Goal: Task Accomplishment & Management: Manage account settings

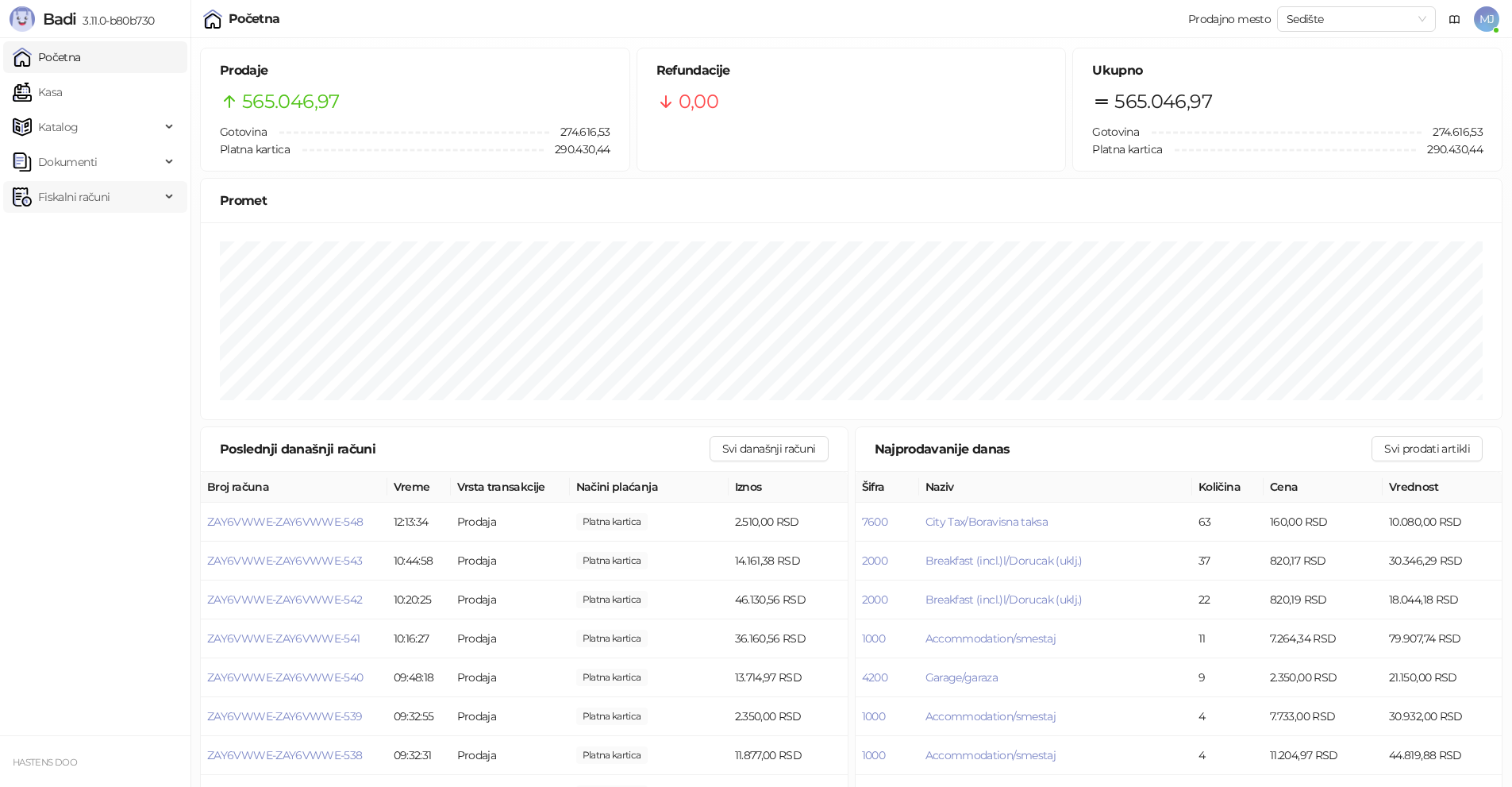
click at [79, 192] on span "Fiskalni računi" at bounding box center [74, 197] width 71 height 32
click at [105, 232] on link "Izdati računi" at bounding box center [62, 232] width 86 height 32
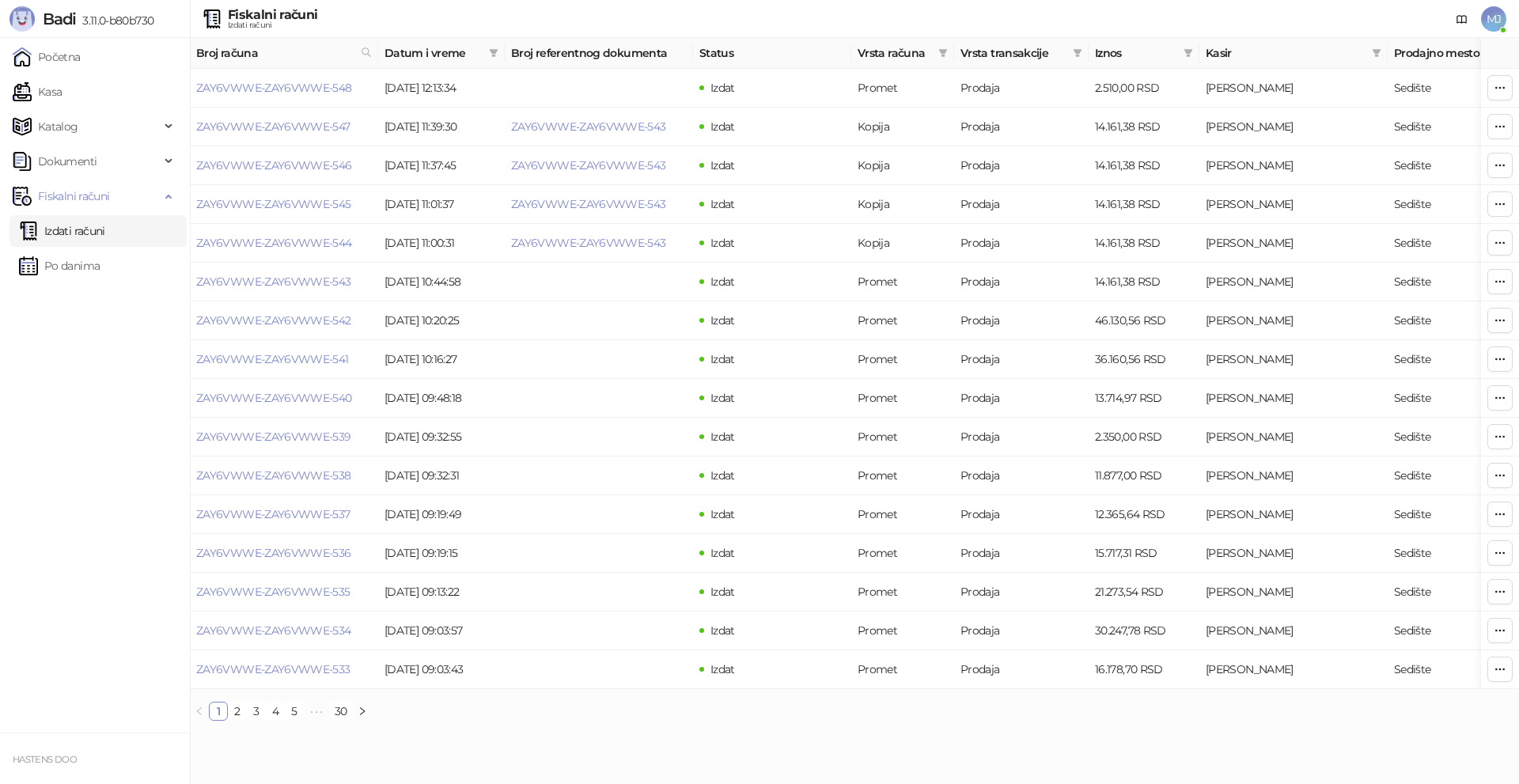
click at [1497, 23] on span "MJ" at bounding box center [1493, 19] width 25 height 25
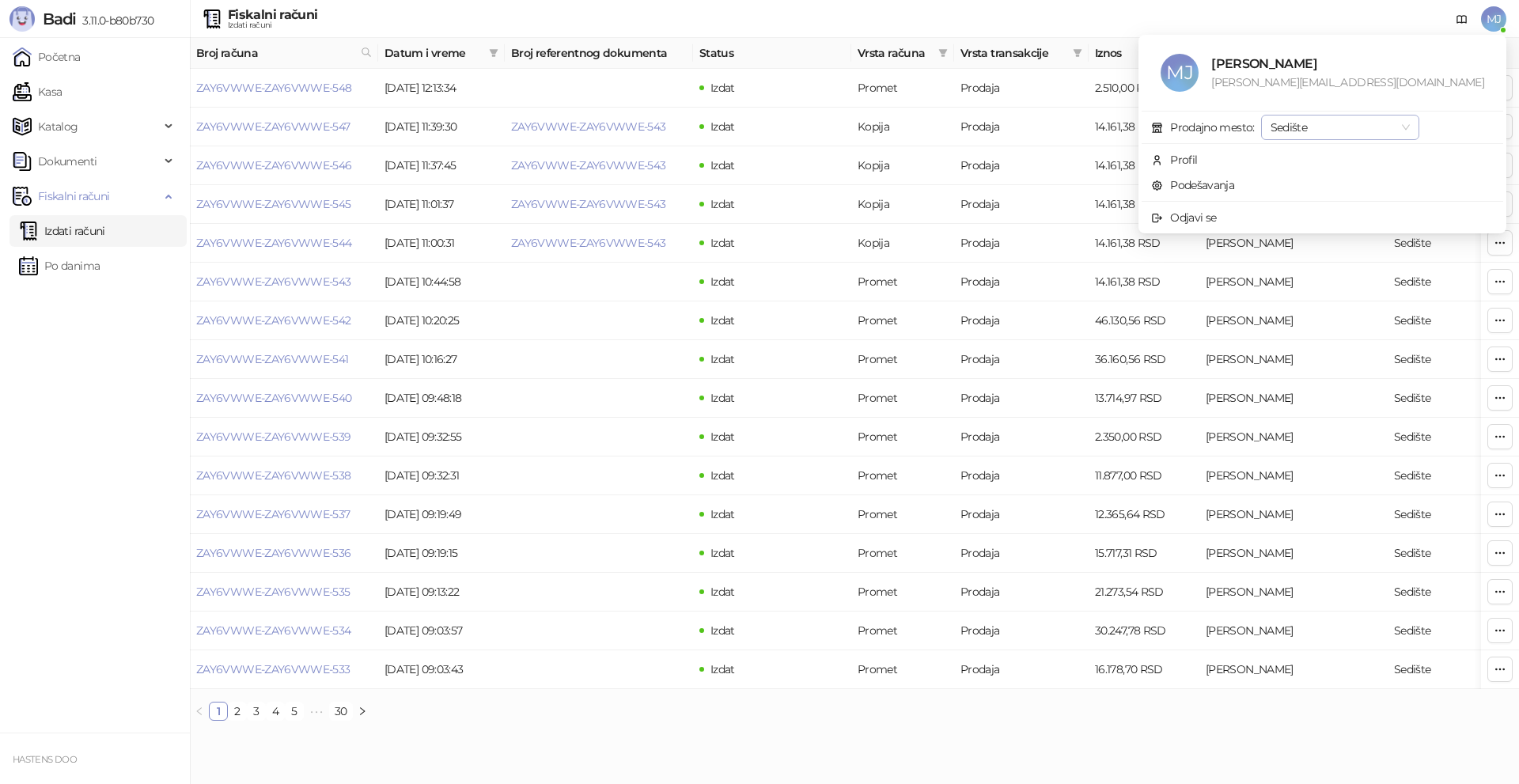
click at [1406, 127] on span "Sedište" at bounding box center [1340, 127] width 139 height 23
click at [1337, 312] on td "[PERSON_NAME]" at bounding box center [1293, 321] width 188 height 39
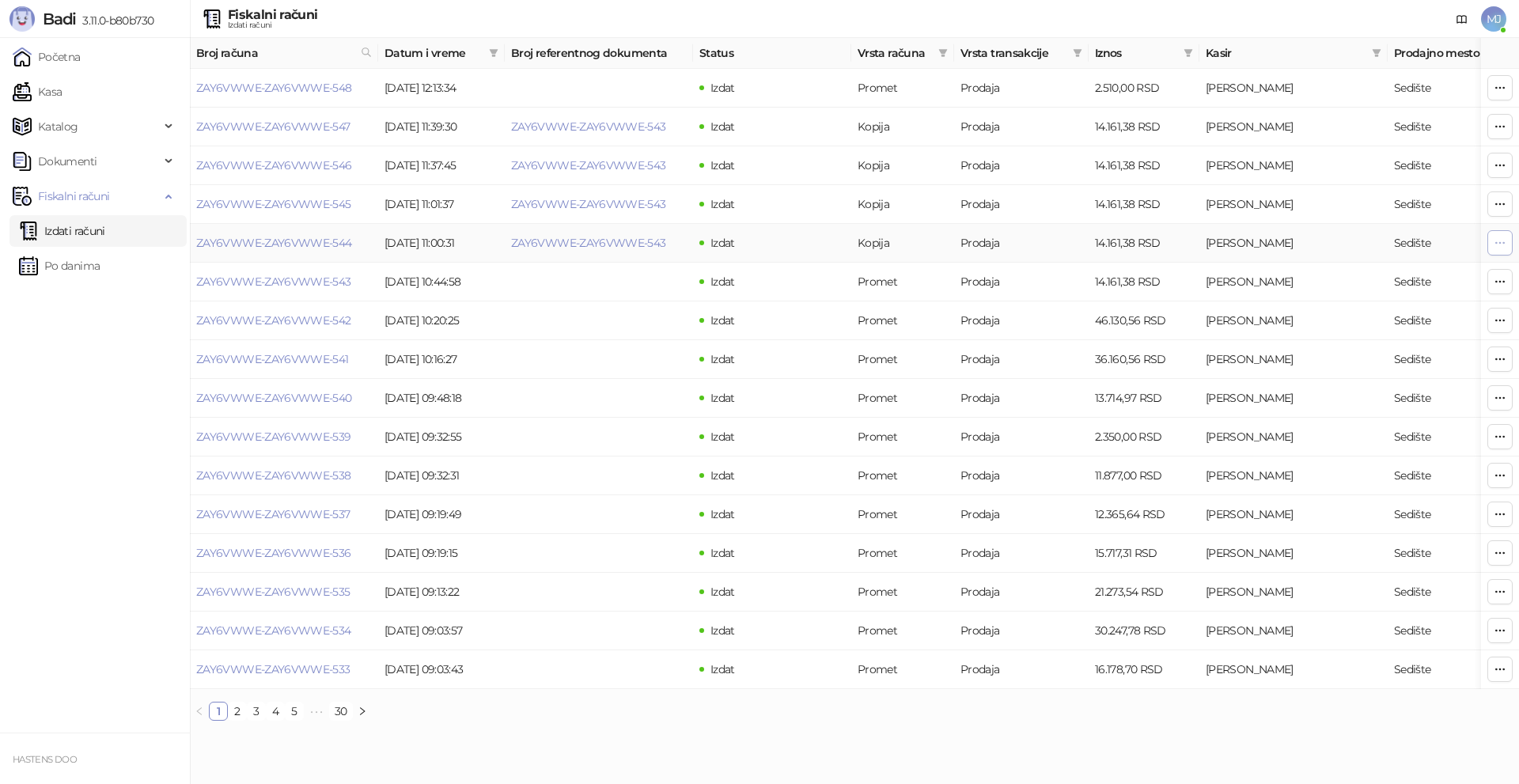
click at [1506, 242] on button "button" at bounding box center [1500, 242] width 25 height 25
click at [1337, 447] on td "Miloš Jovović" at bounding box center [1293, 437] width 188 height 39
click at [1512, 280] on td at bounding box center [1500, 282] width 38 height 39
click at [1505, 282] on icon "button" at bounding box center [1499, 281] width 12 height 12
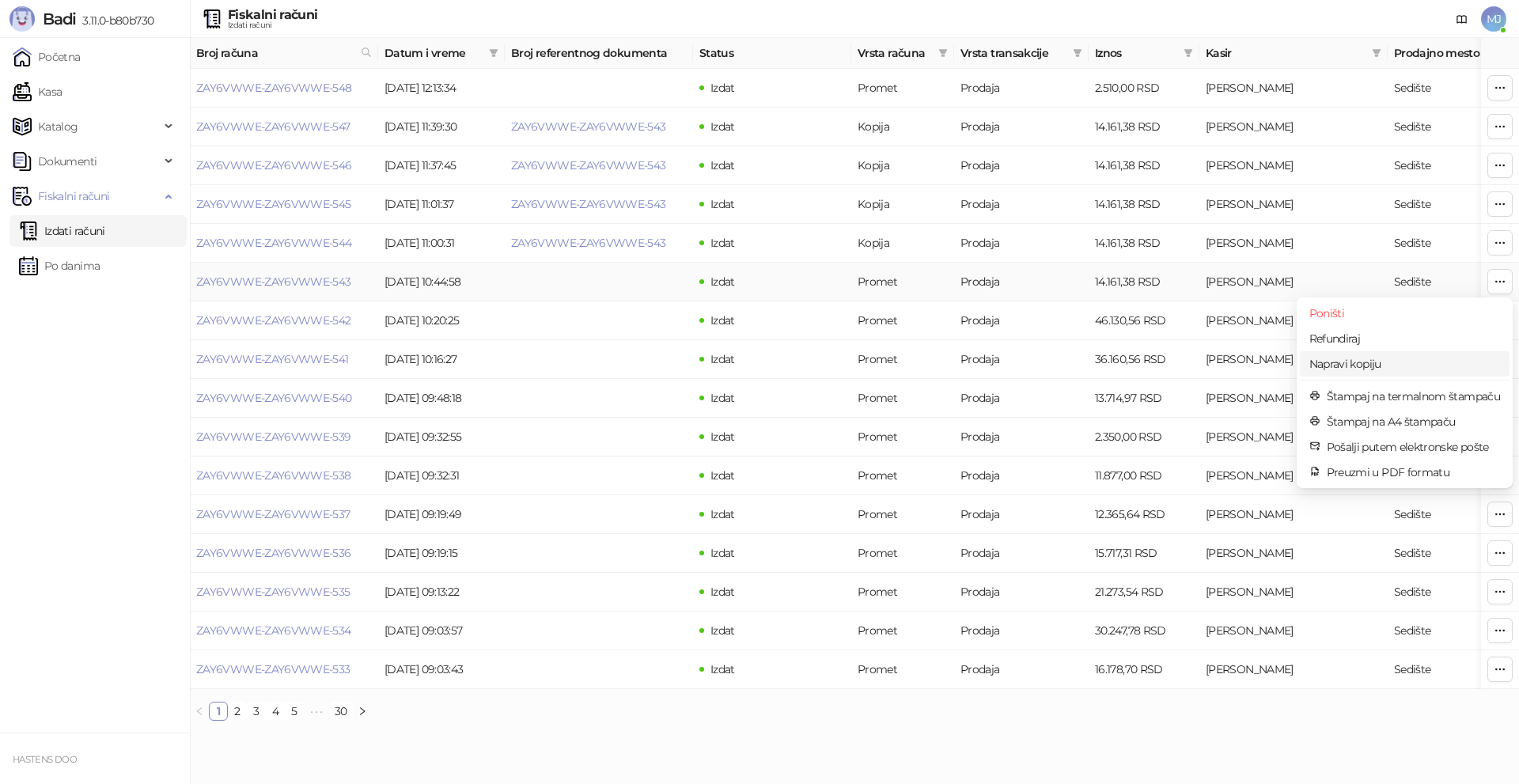
click at [1359, 362] on span "Napravi kopiju" at bounding box center [1404, 363] width 191 height 17
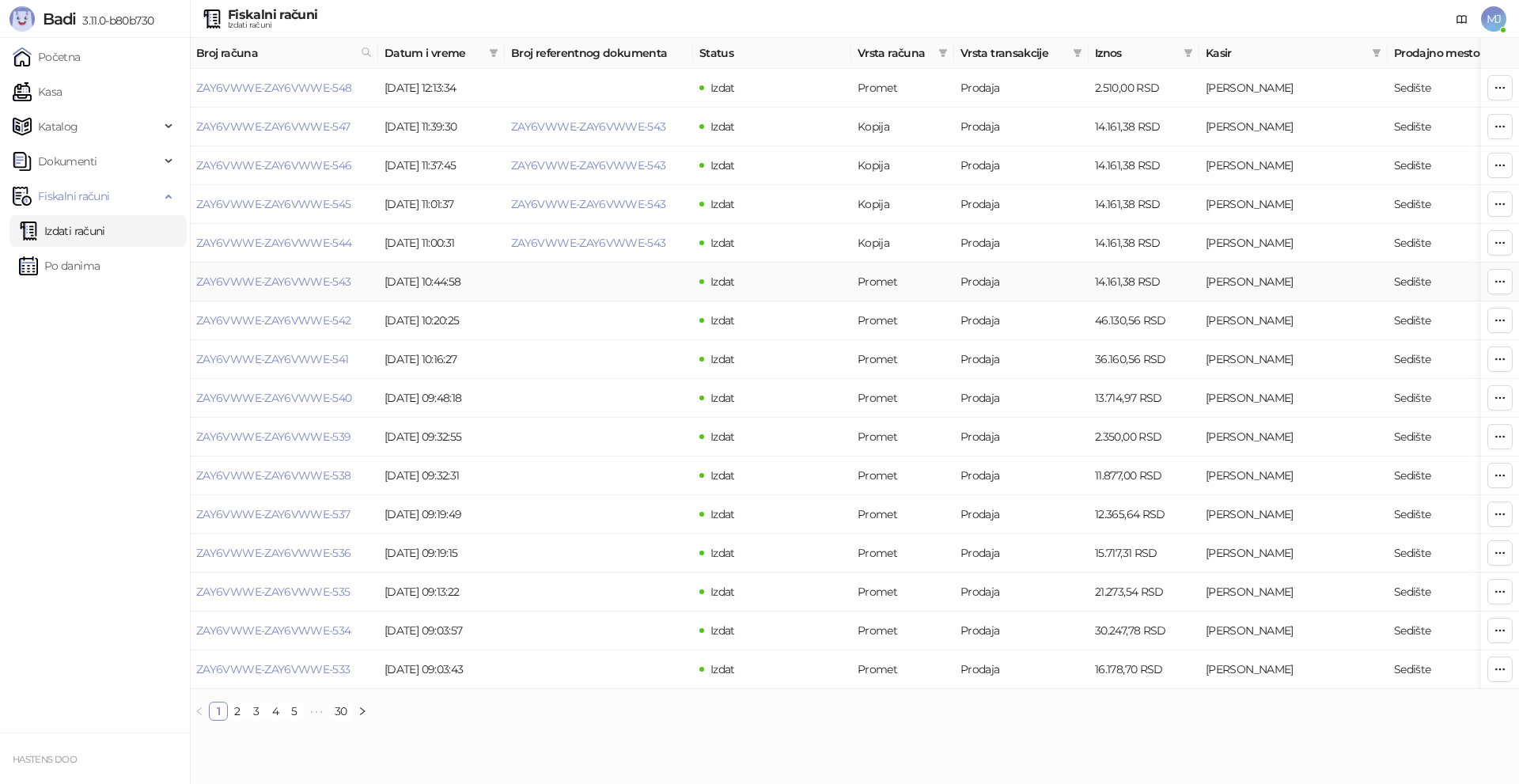
type input "**********"
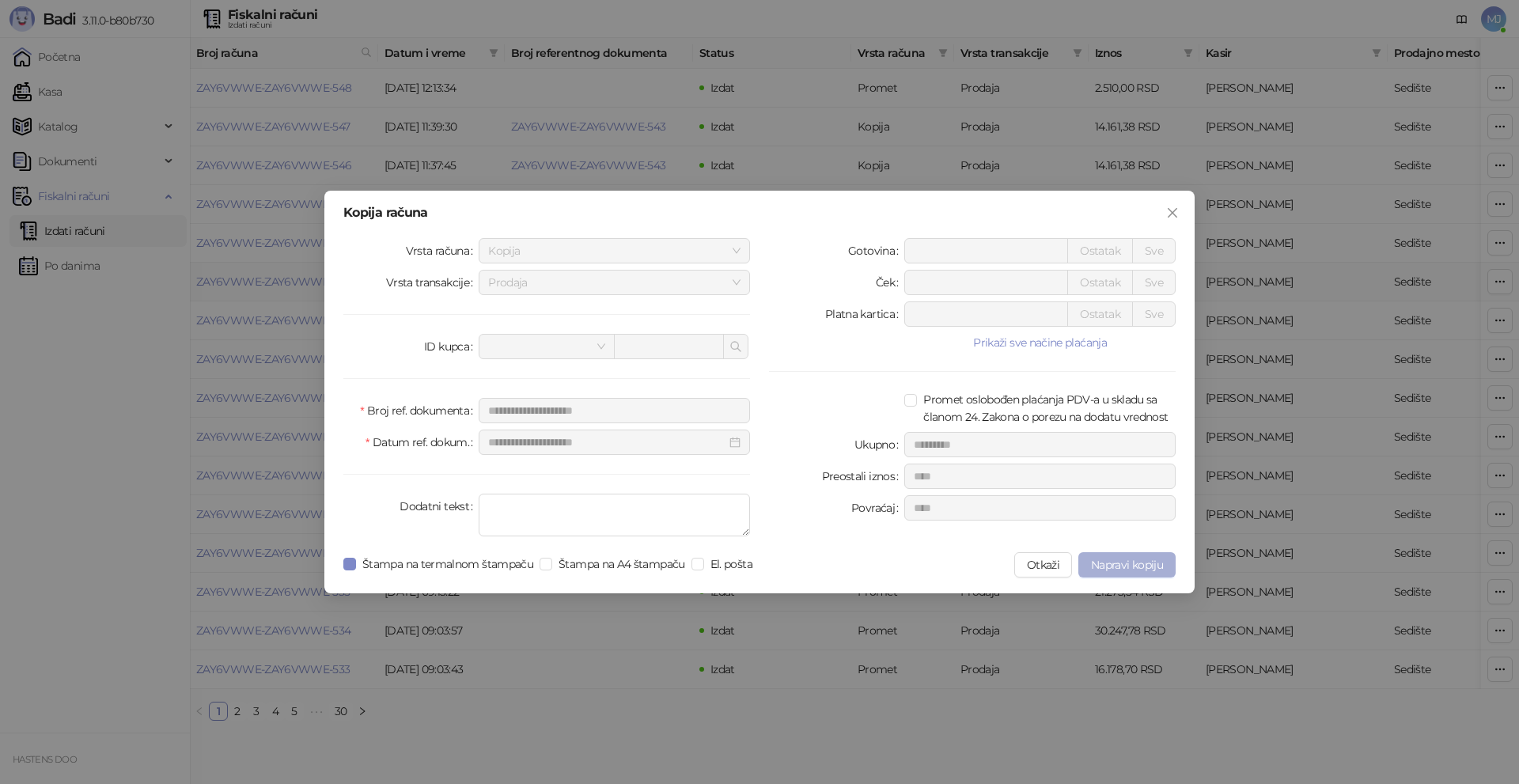
click at [1142, 569] on span "Napravi kopiju" at bounding box center [1127, 564] width 72 height 14
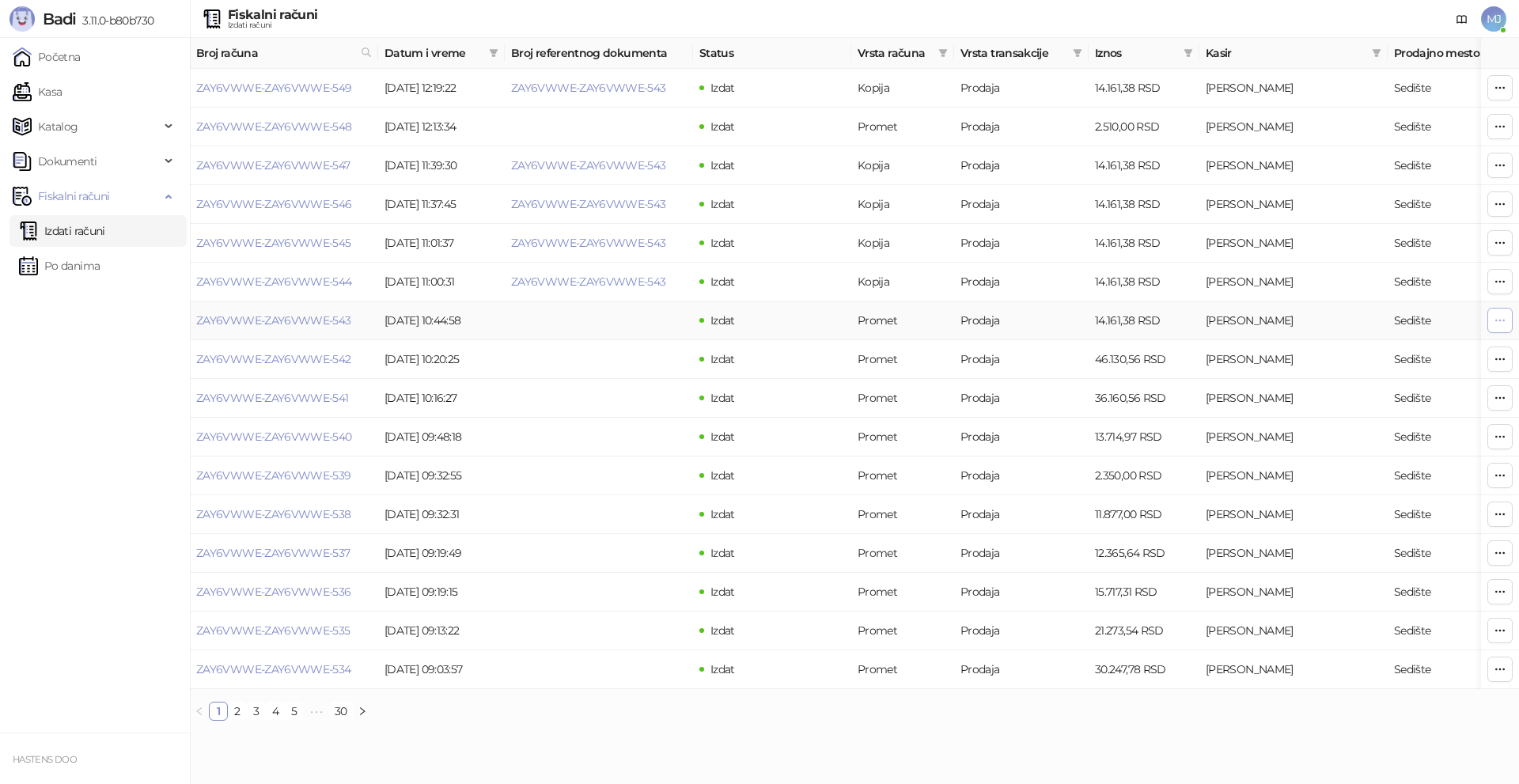
click at [1504, 317] on icon "button" at bounding box center [1499, 320] width 12 height 12
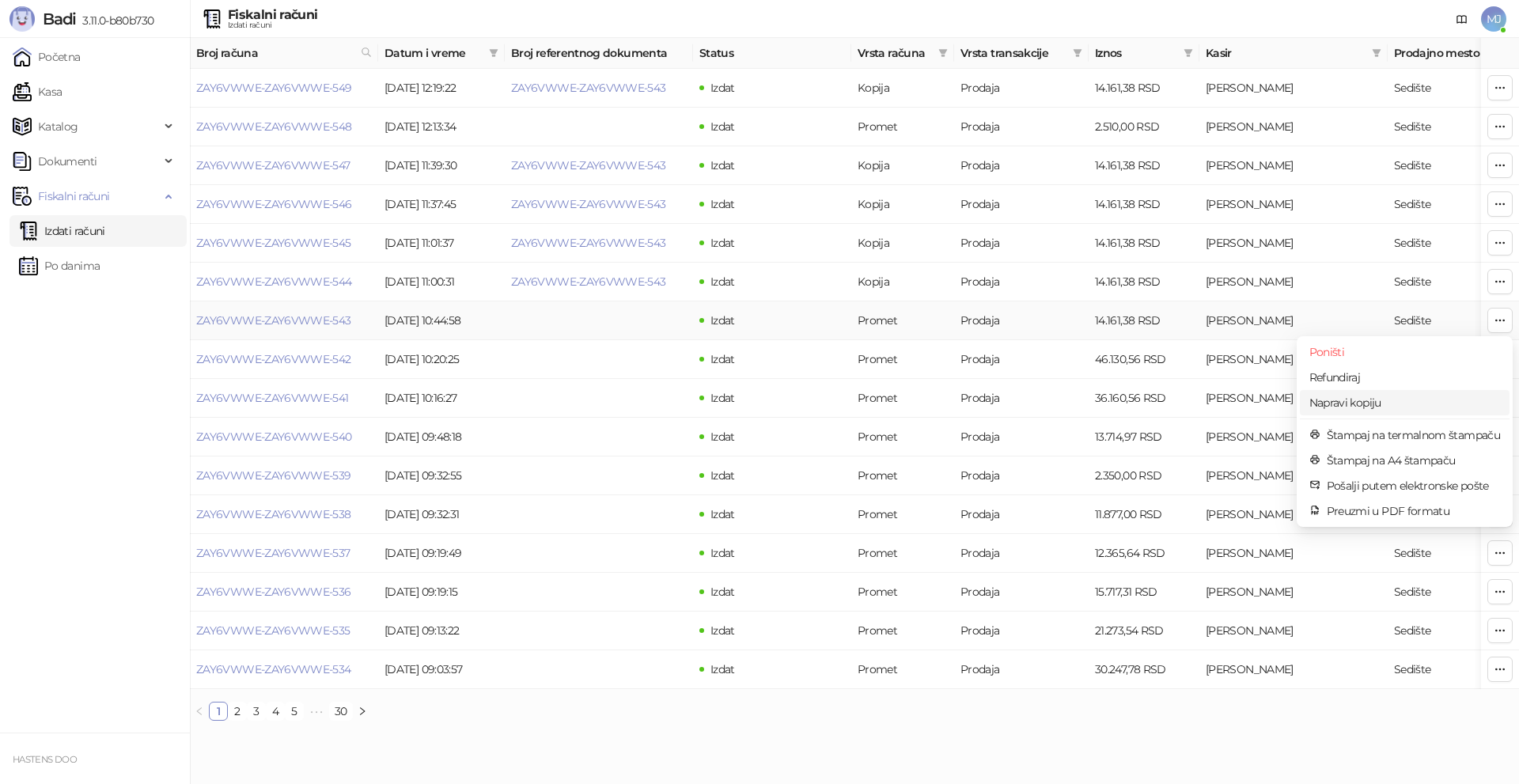
click at [1390, 402] on span "Napravi kopiju" at bounding box center [1404, 402] width 191 height 17
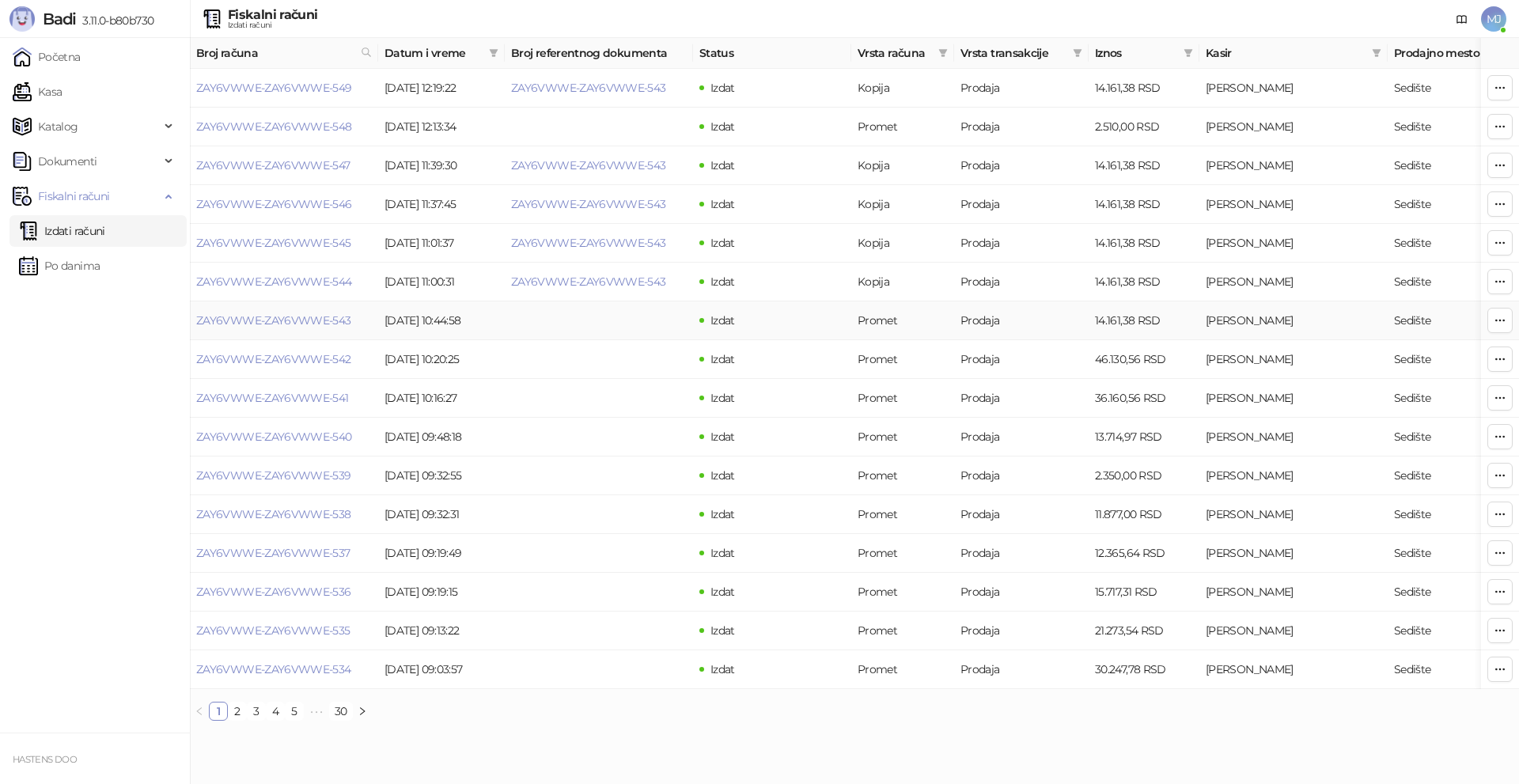
type input "**********"
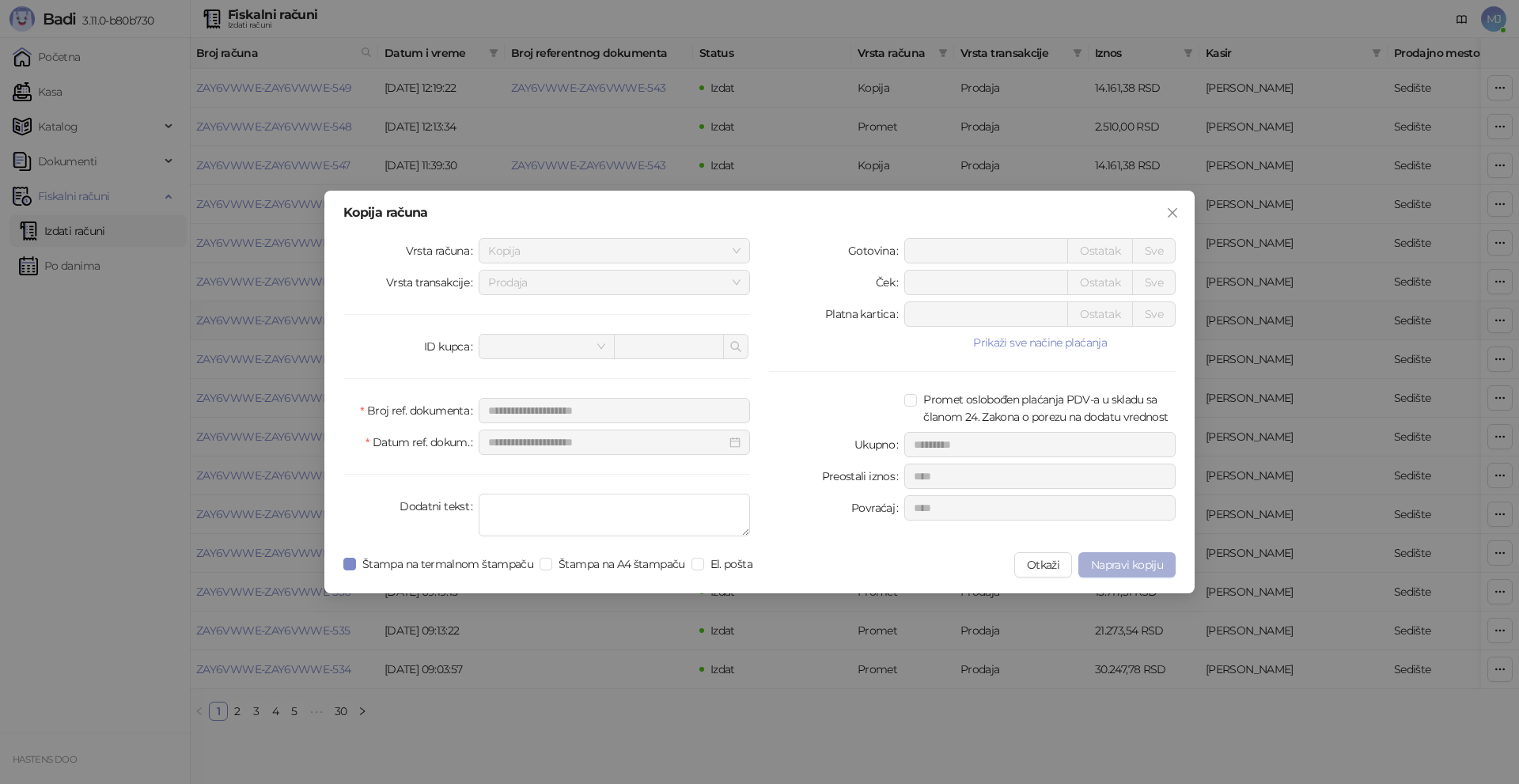
click at [1127, 563] on span "Napravi kopiju" at bounding box center [1127, 564] width 72 height 14
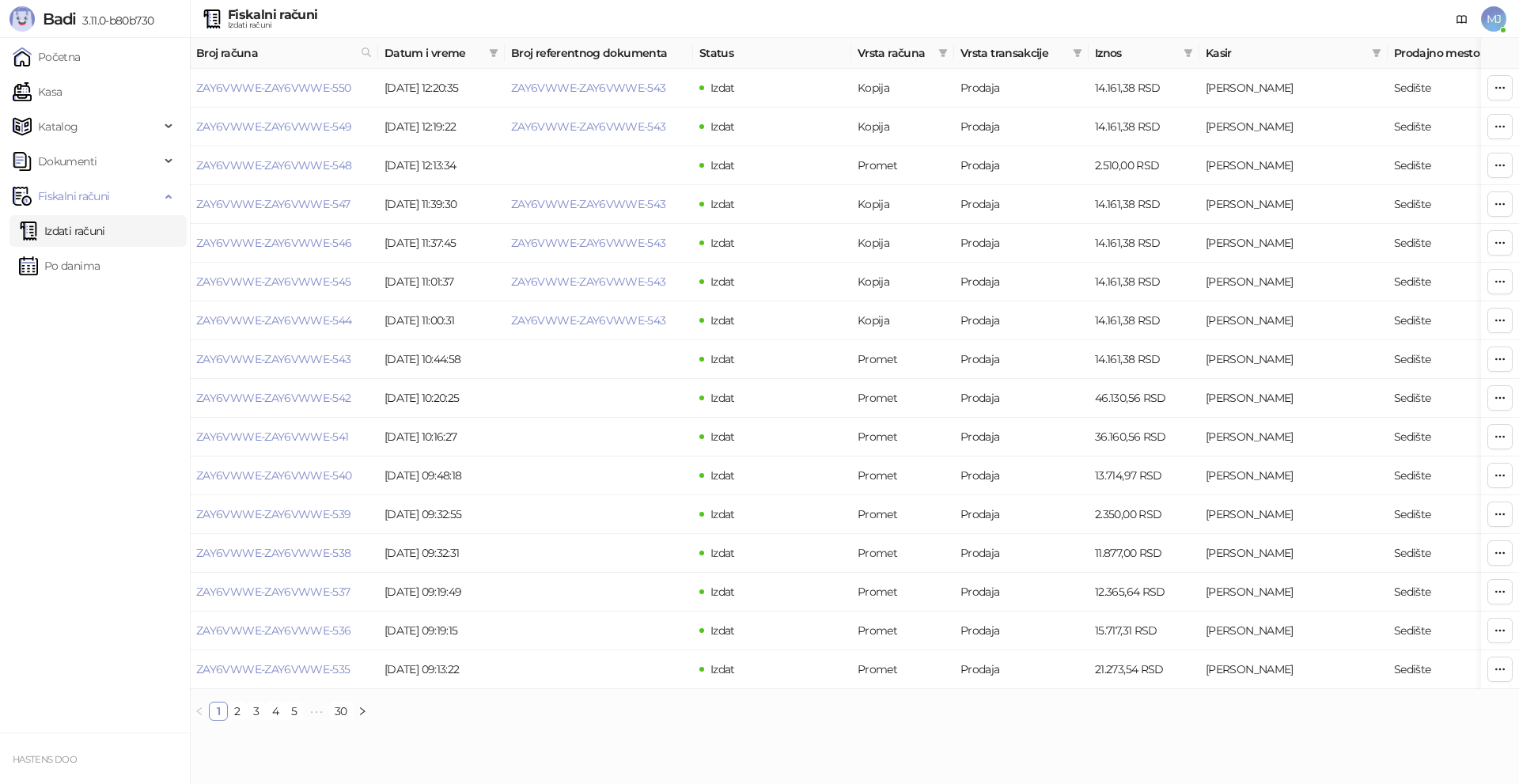
click at [1493, 21] on span "MJ" at bounding box center [1493, 19] width 25 height 25
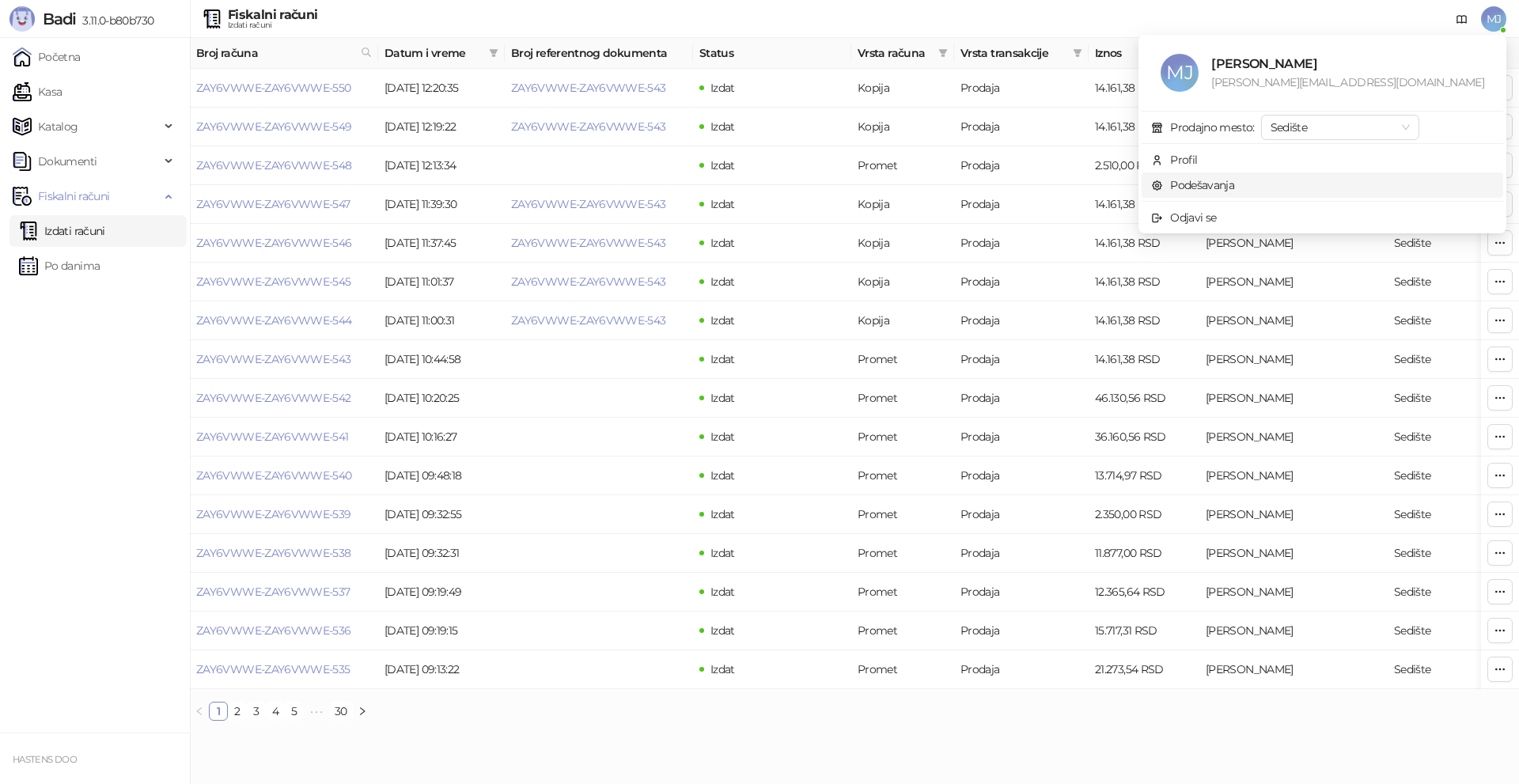
click at [1234, 183] on link "Podešavanja" at bounding box center [1192, 185] width 83 height 14
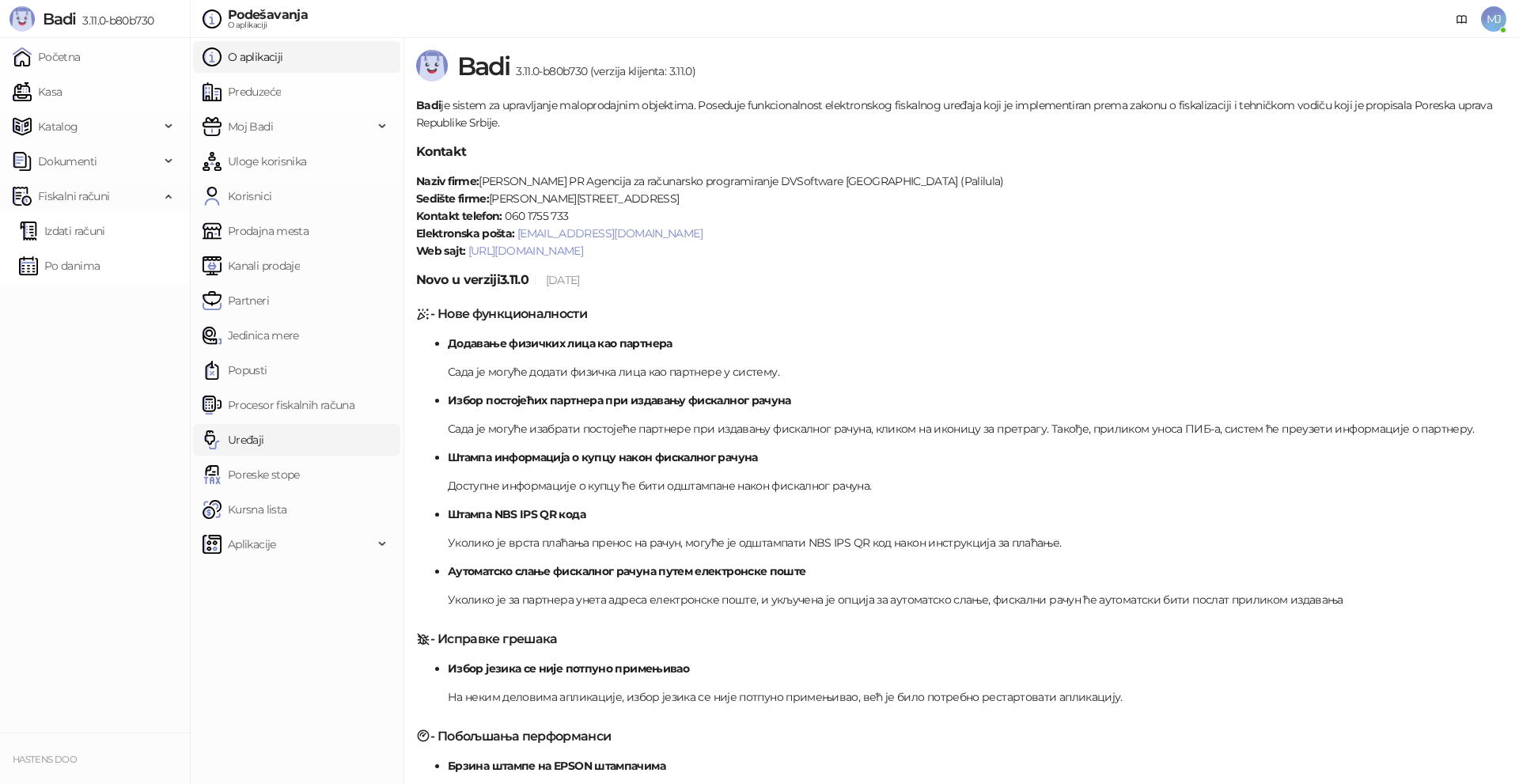
click at [264, 444] on link "Uređaji" at bounding box center [233, 440] width 62 height 32
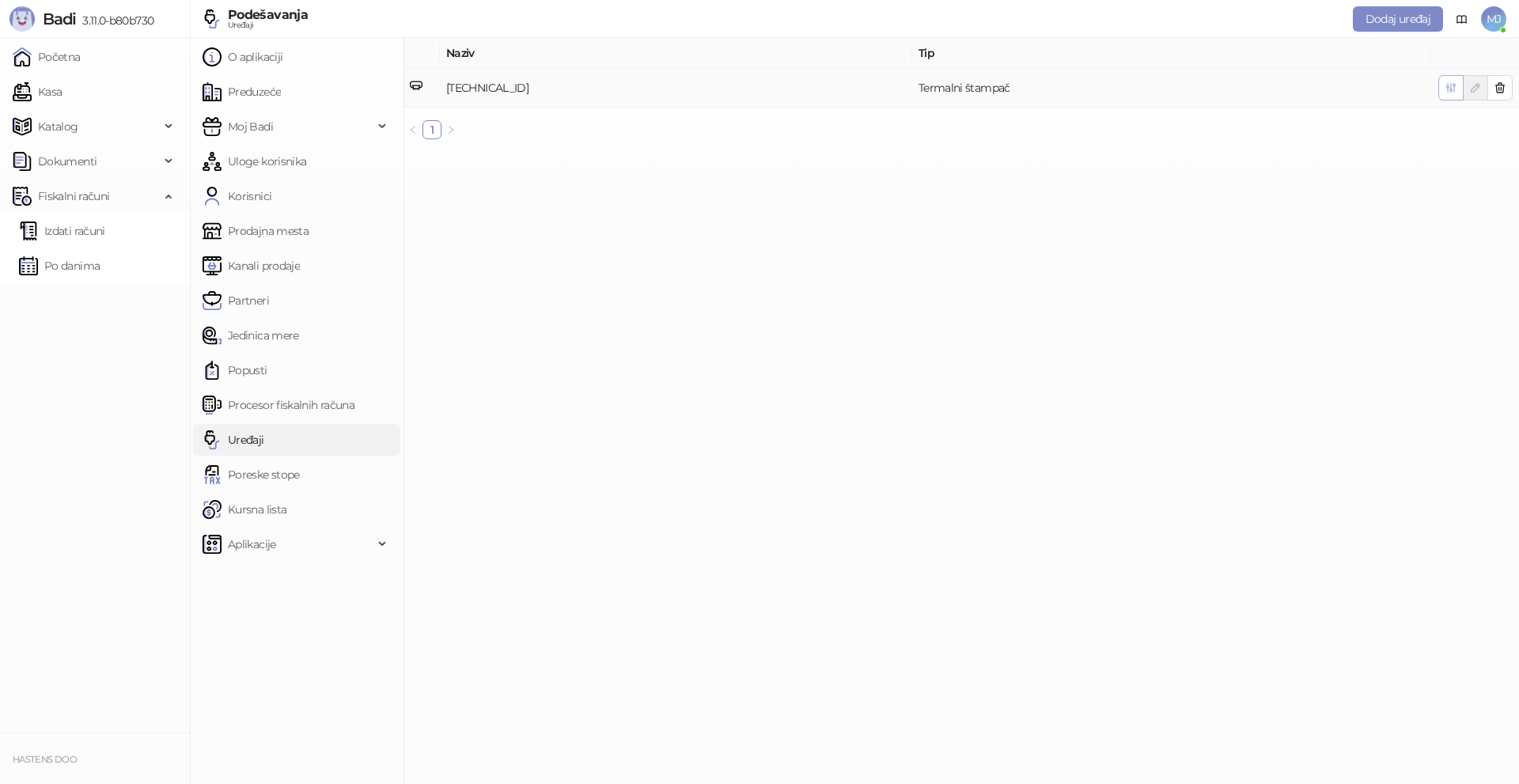
click at [1450, 91] on icon "button" at bounding box center [1451, 88] width 8 height 8
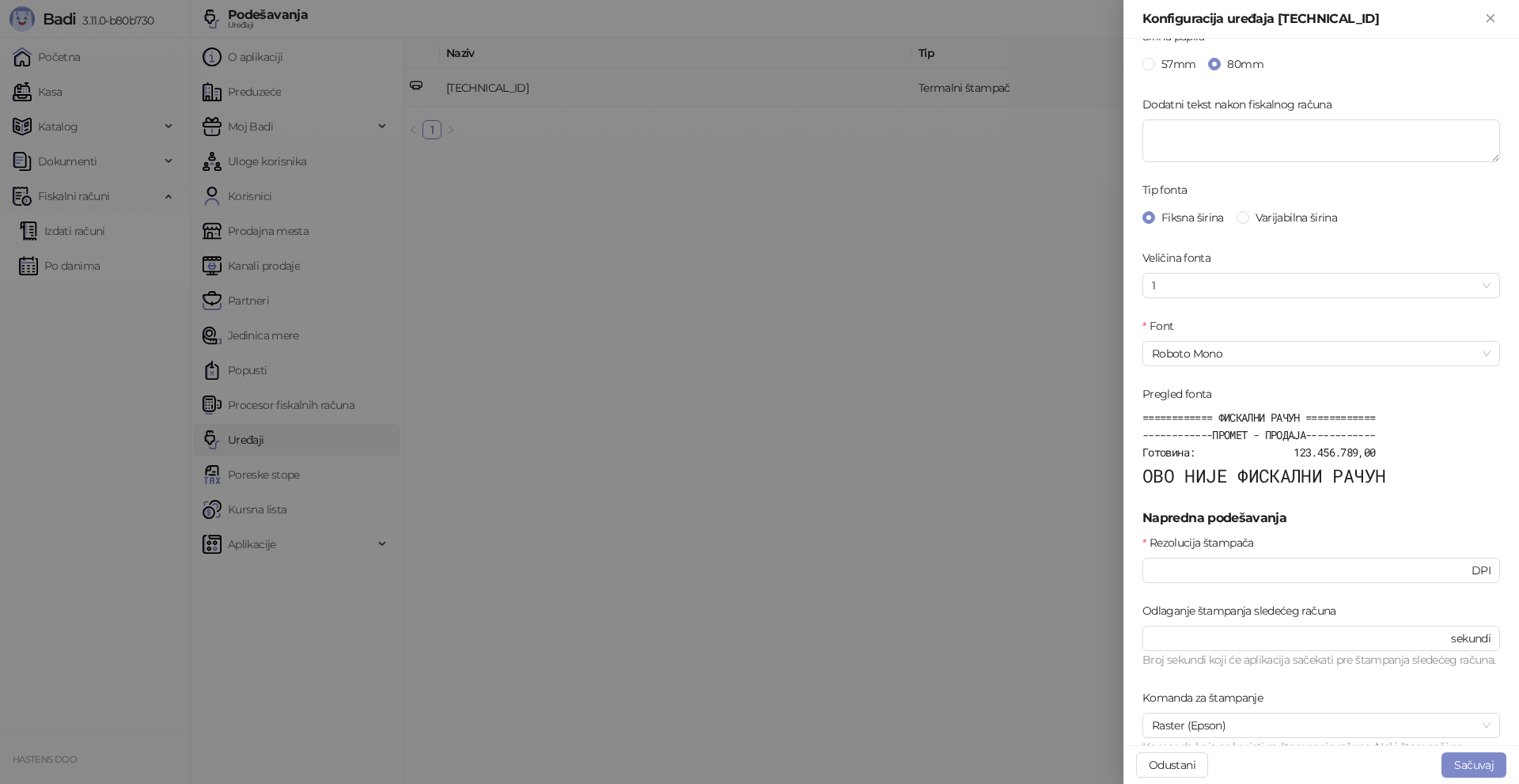
scroll to position [317, 0]
drag, startPoint x: 1191, startPoint y: 572, endPoint x: 1162, endPoint y: 571, distance: 29.0
click at [1162, 571] on input "***" at bounding box center [1310, 567] width 317 height 17
type input "***"
click at [1475, 760] on button "Sačuvaj" at bounding box center [1474, 765] width 65 height 25
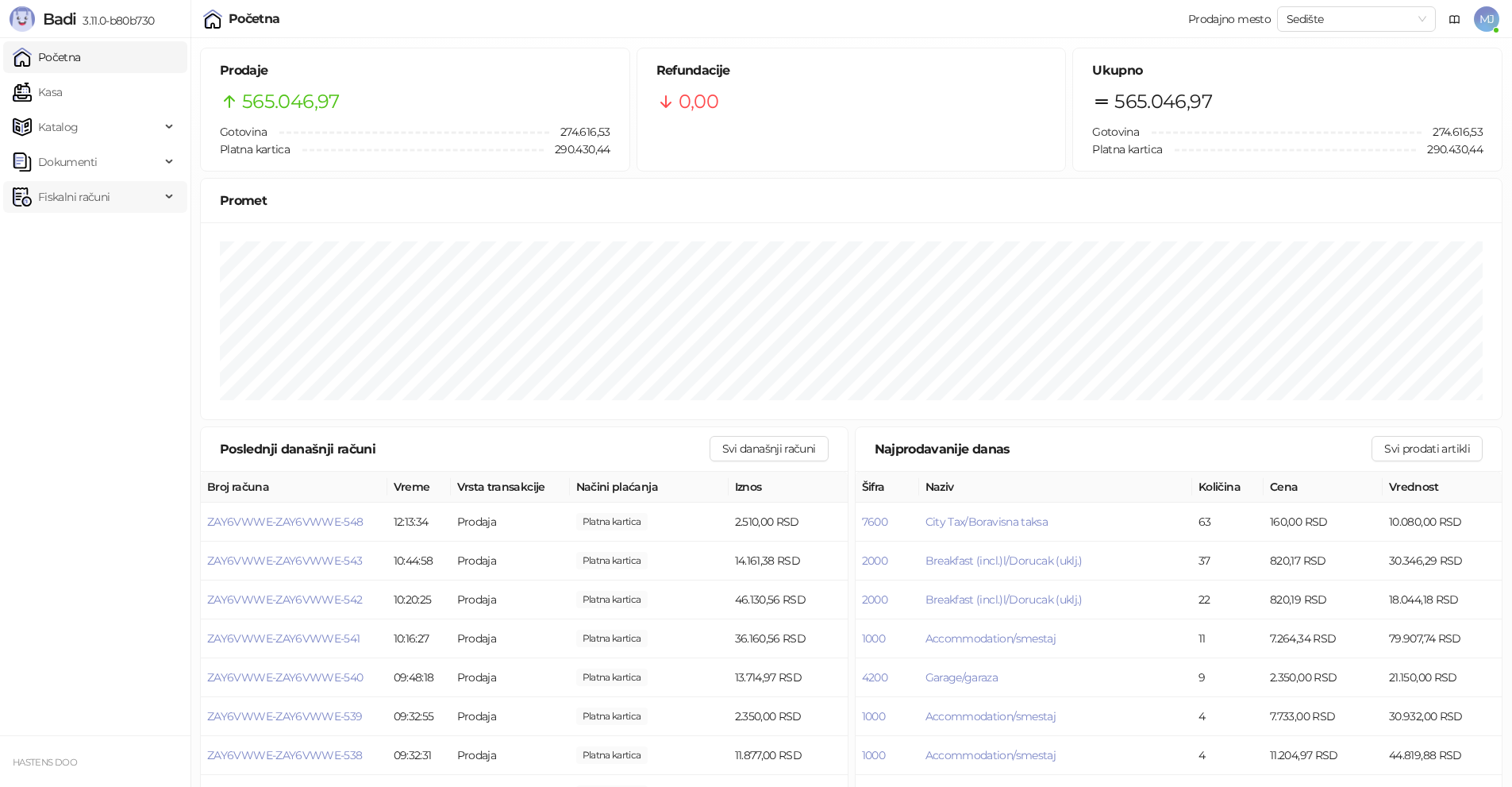
click at [23, 204] on img at bounding box center [22, 197] width 19 height 19
click at [79, 234] on link "Izdati računi" at bounding box center [62, 232] width 86 height 32
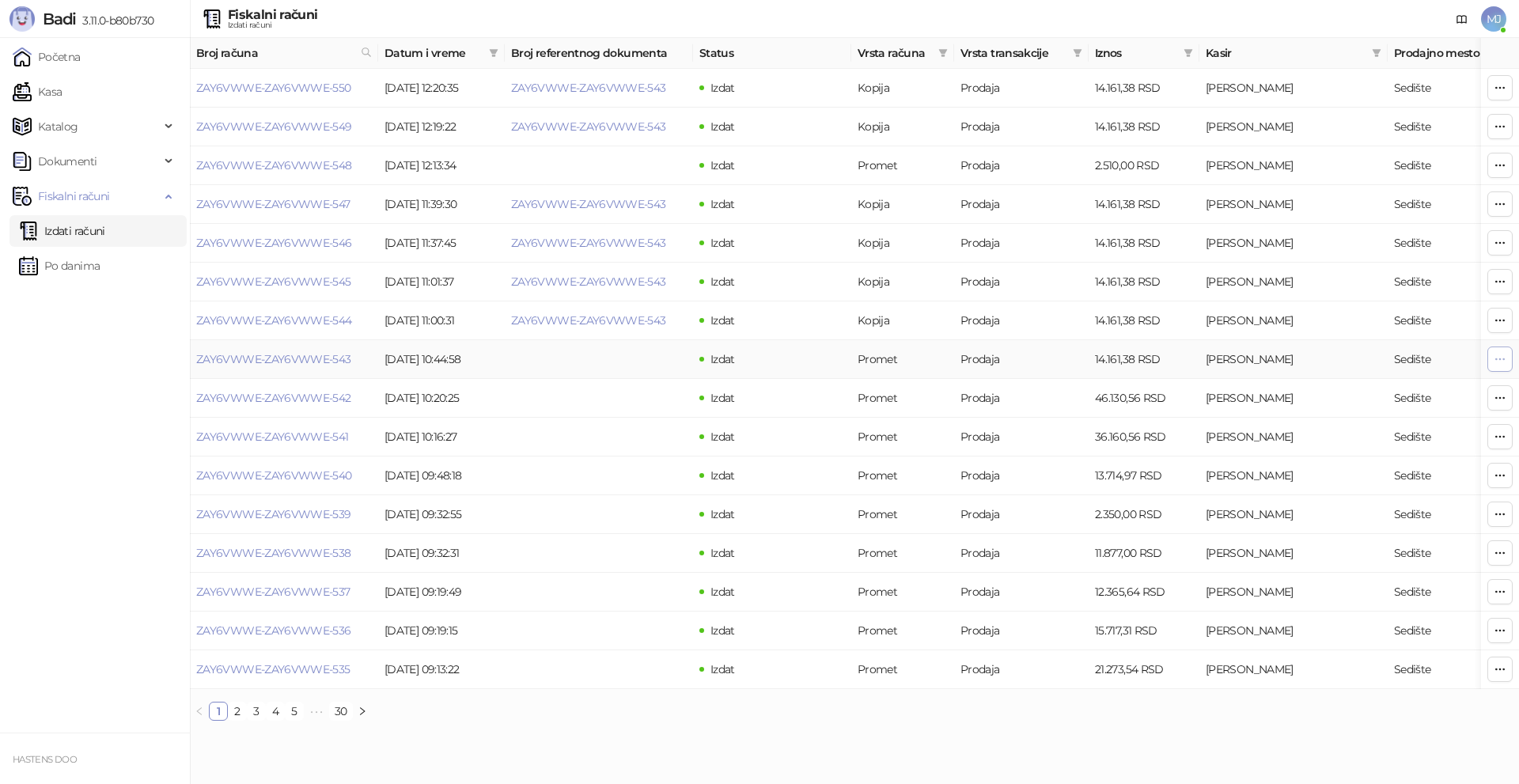
click at [1496, 362] on icon "button" at bounding box center [1499, 358] width 12 height 12
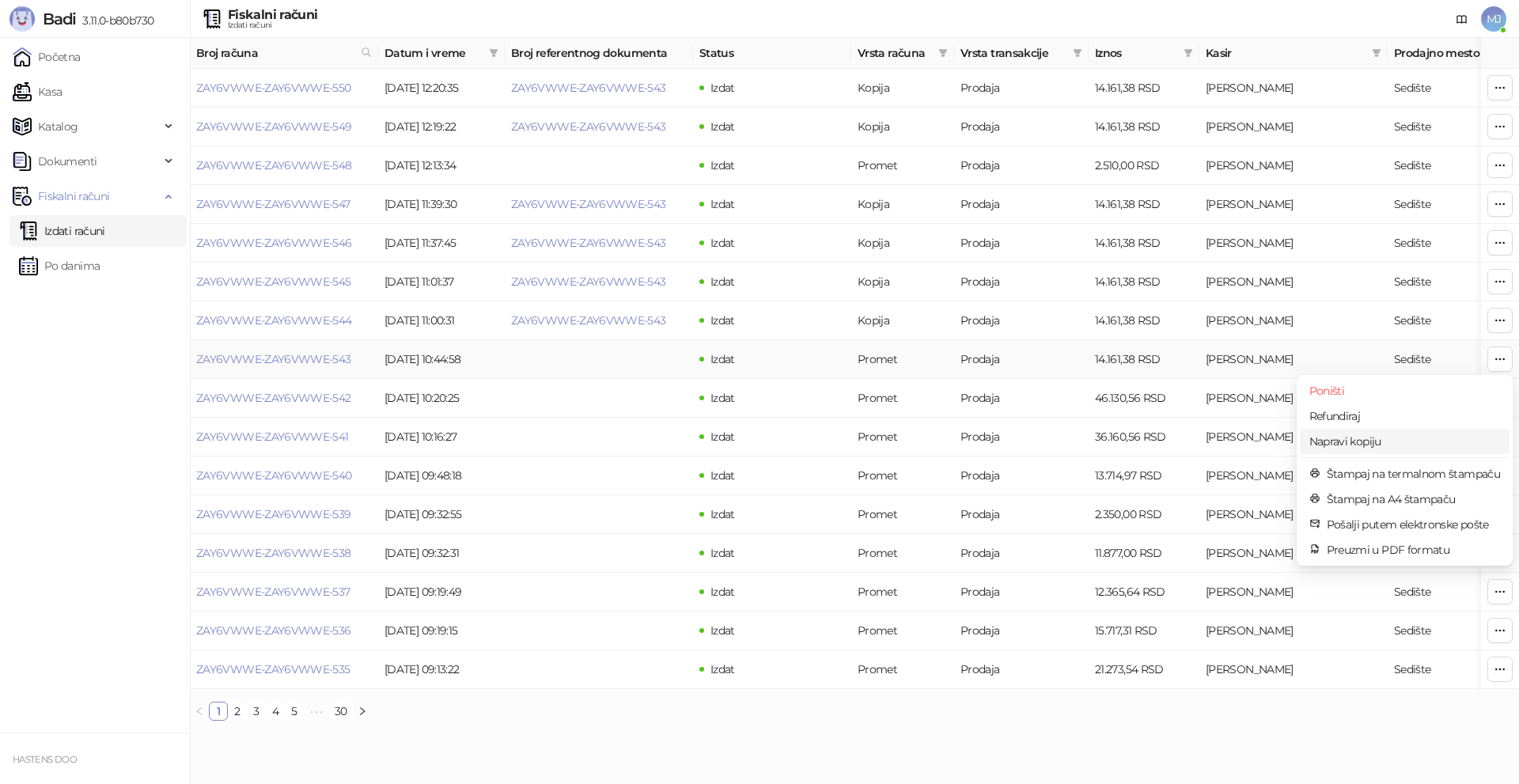
click at [1367, 438] on span "Napravi kopiju" at bounding box center [1404, 441] width 191 height 17
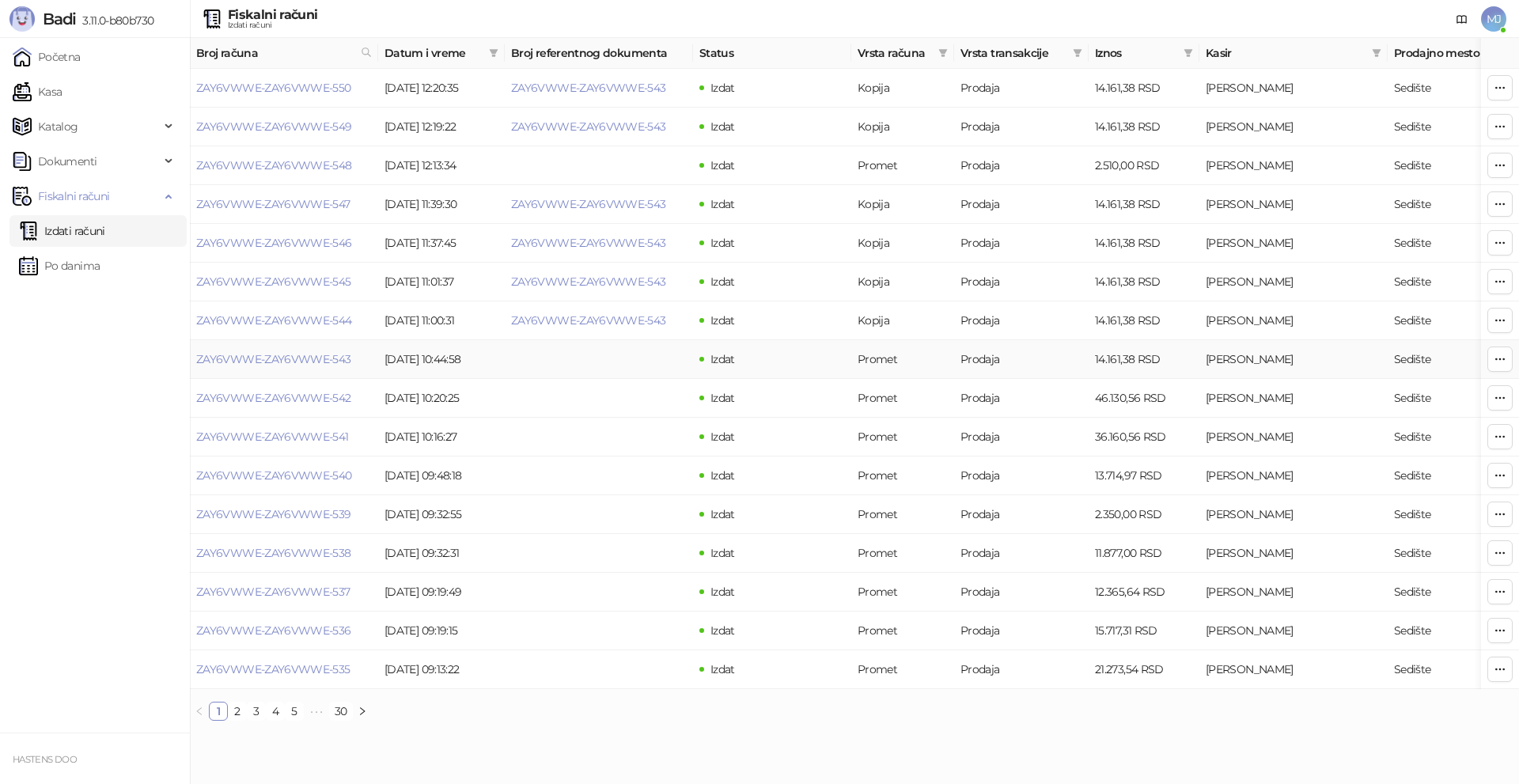
type input "**********"
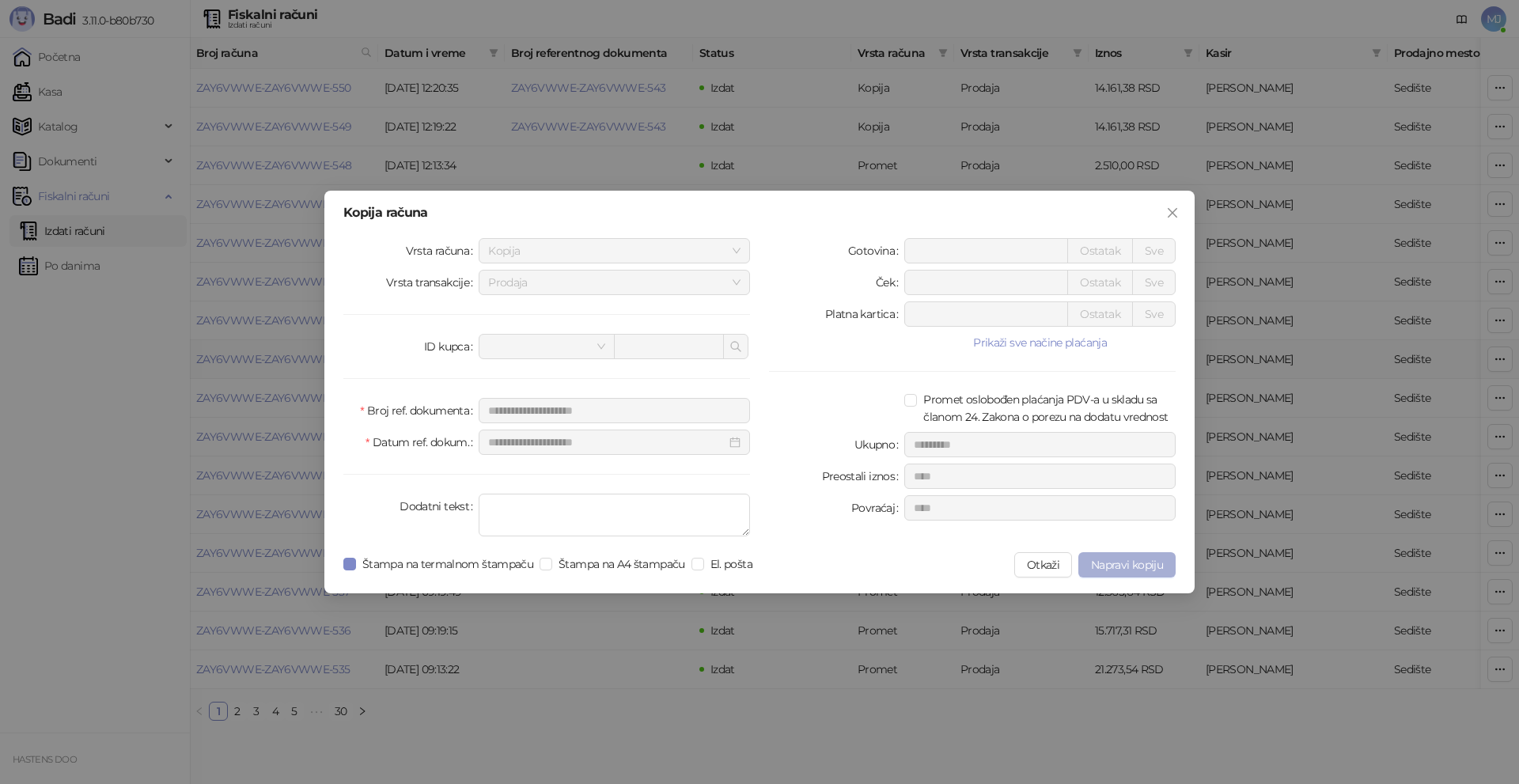
click at [1137, 566] on span "Napravi kopiju" at bounding box center [1127, 564] width 72 height 14
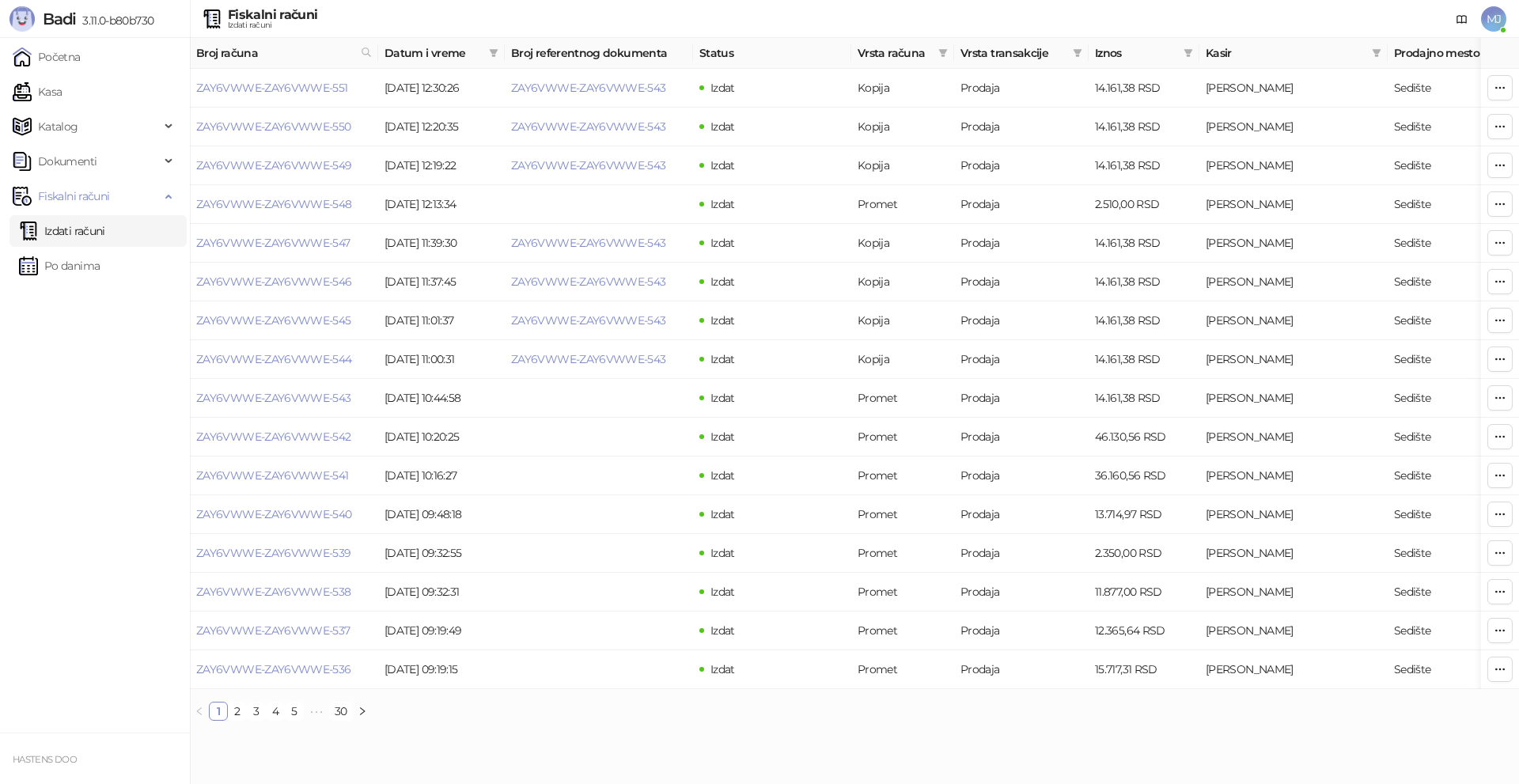
click at [1492, 21] on span "MJ" at bounding box center [1493, 19] width 25 height 25
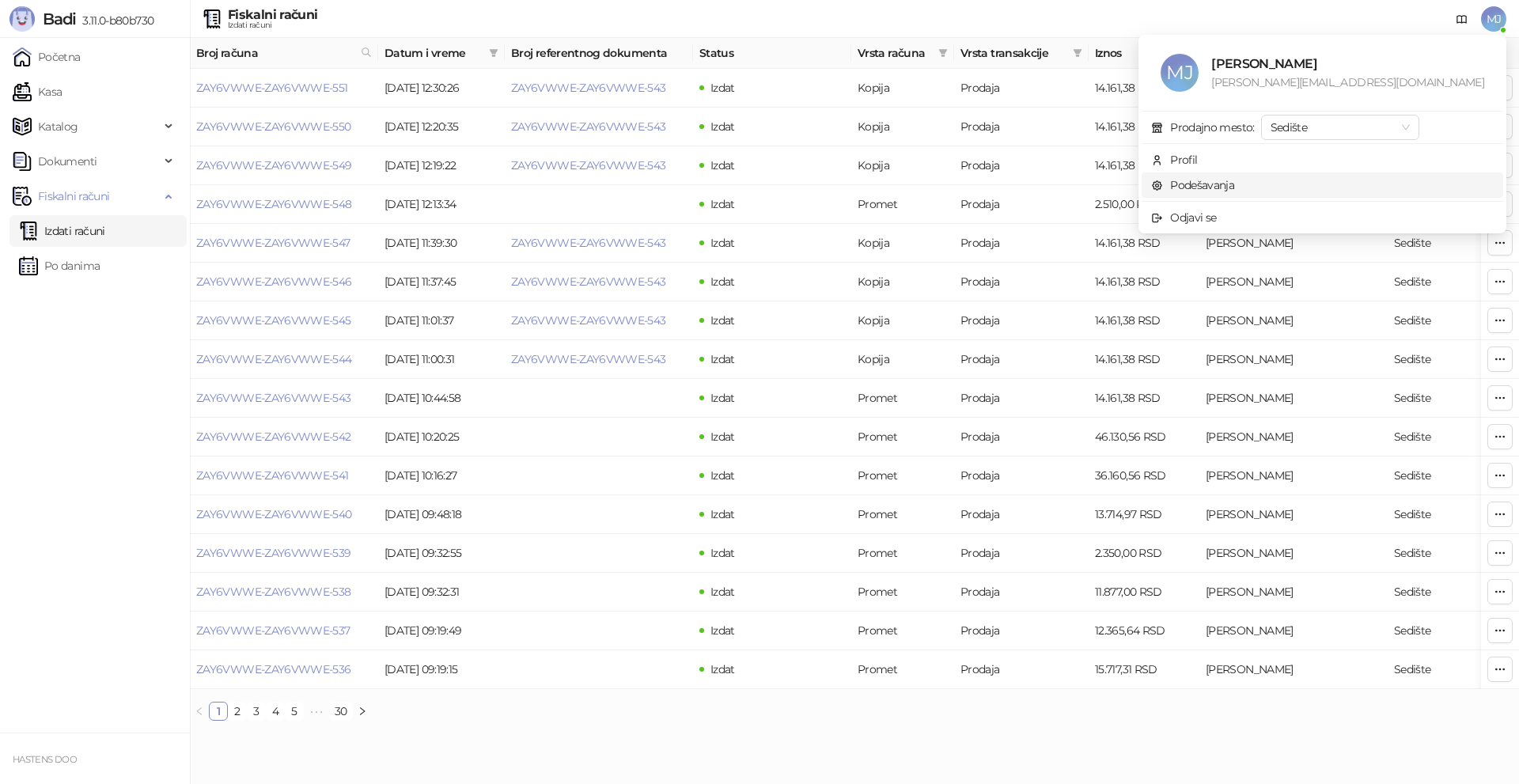
click at [1234, 182] on link "Podešavanja" at bounding box center [1192, 185] width 83 height 14
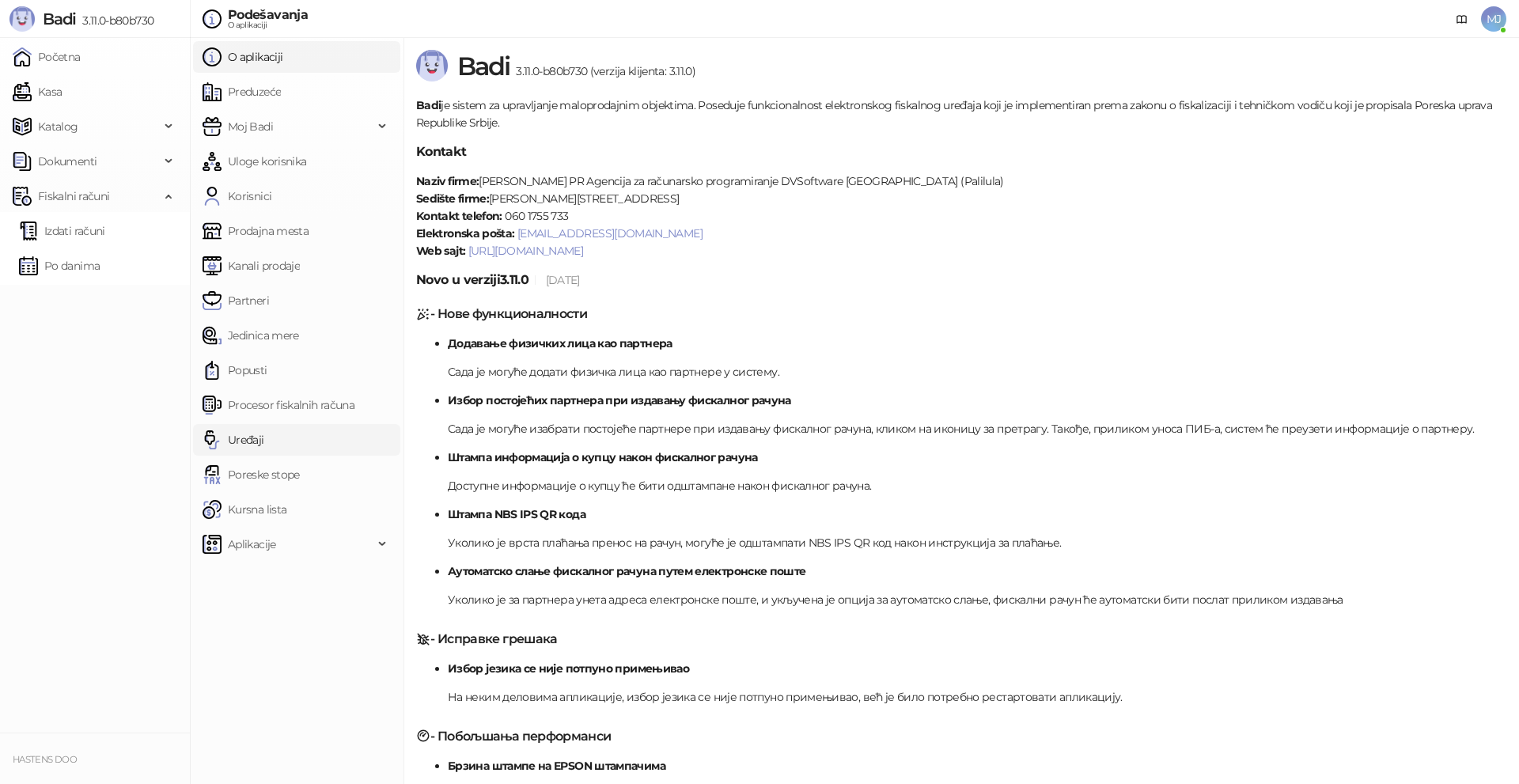
click at [249, 442] on link "Uređaji" at bounding box center [233, 440] width 62 height 32
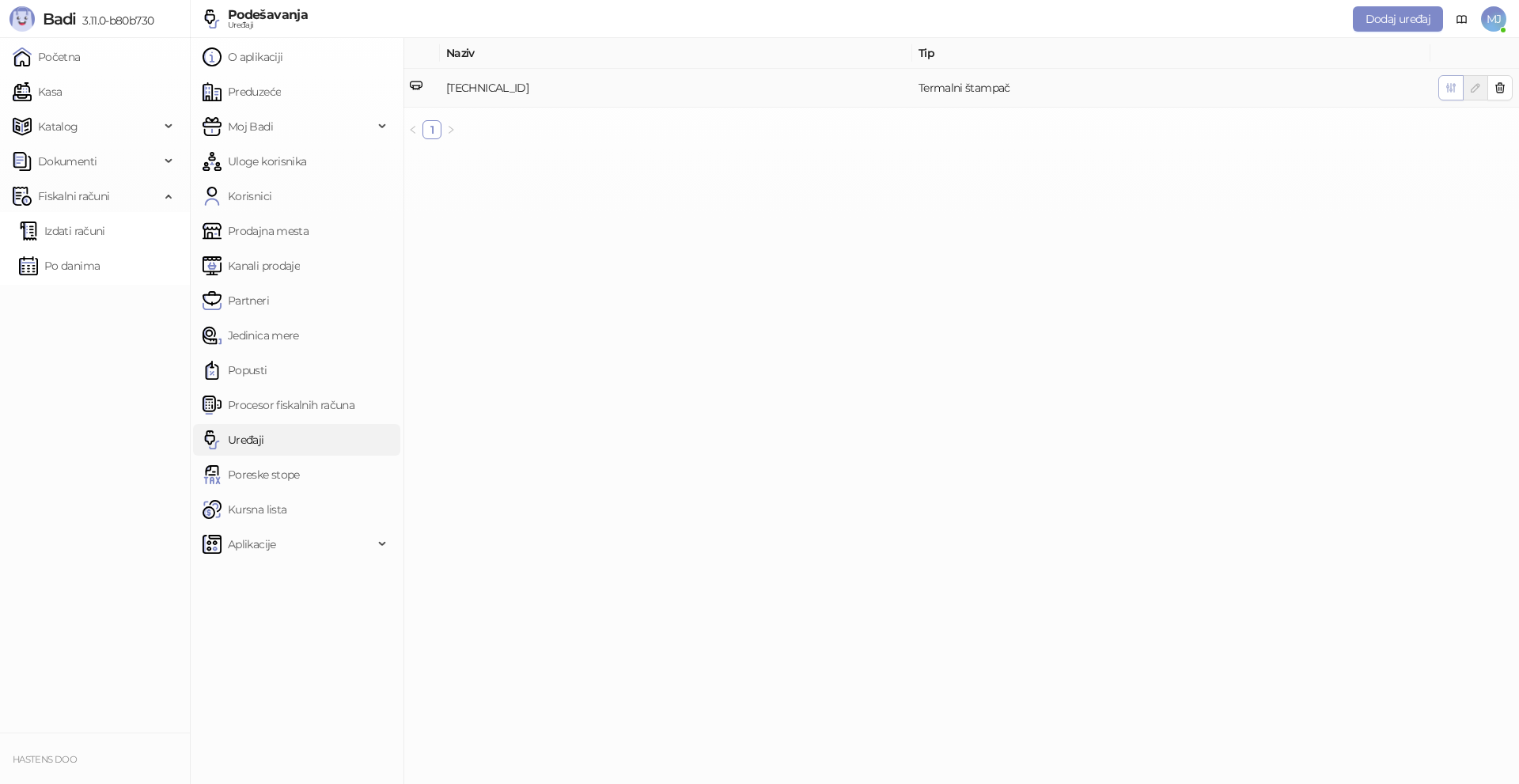
click at [1446, 88] on icon "button" at bounding box center [1450, 87] width 12 height 12
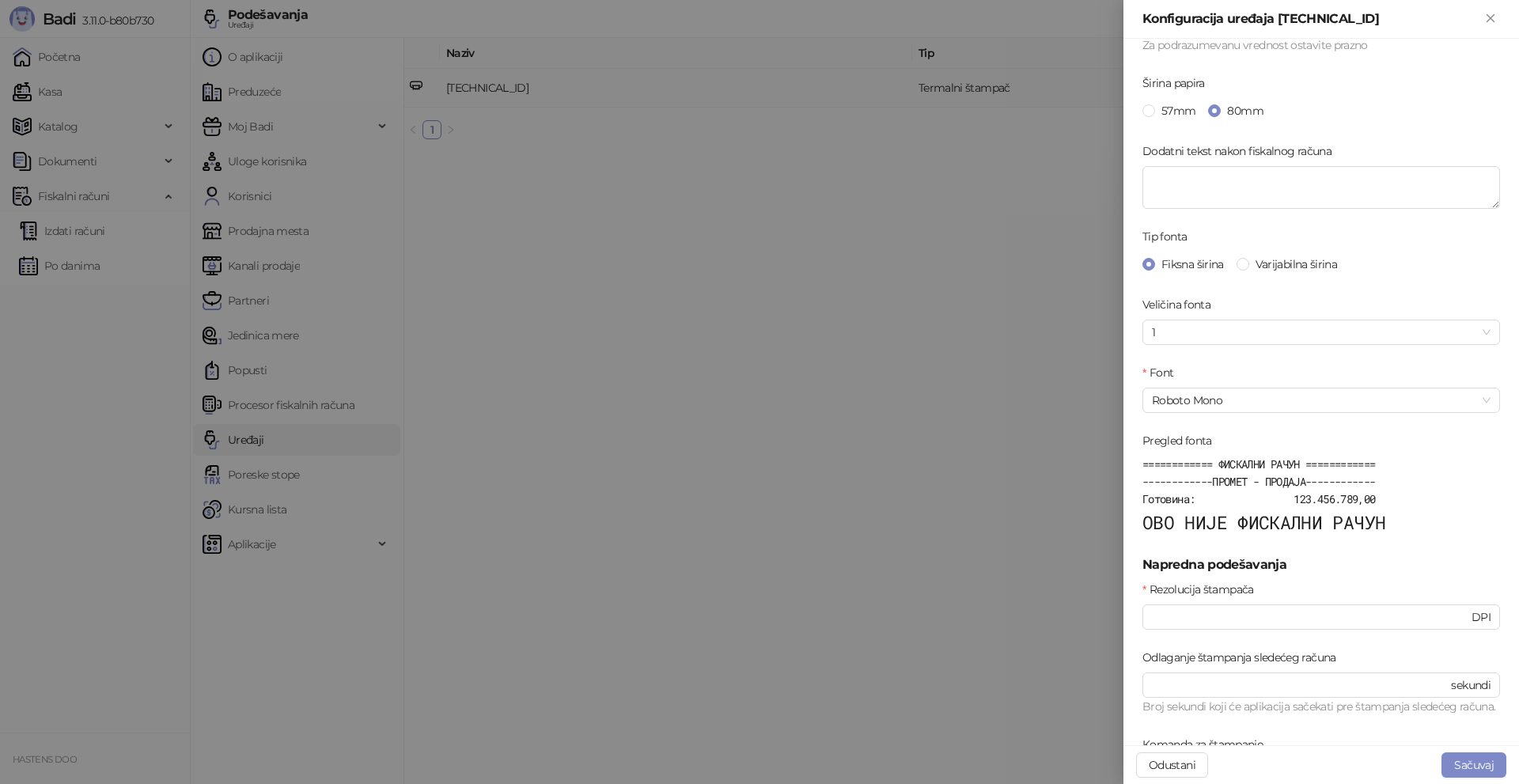
scroll to position [317, 0]
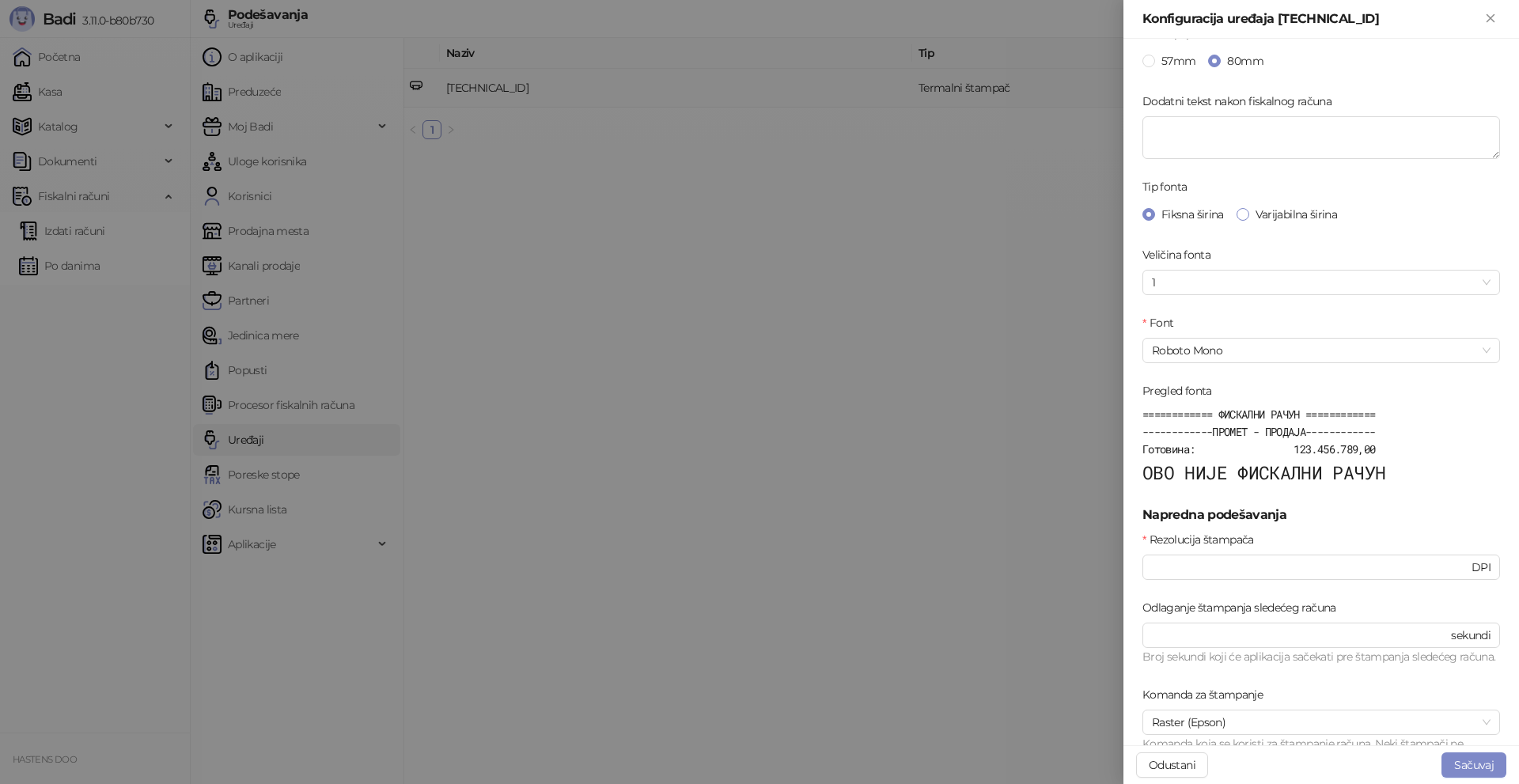
click at [1262, 216] on span "Varijabilna širina" at bounding box center [1296, 214] width 94 height 17
click at [1169, 214] on span "Fiksna širina" at bounding box center [1192, 214] width 75 height 17
click at [1275, 211] on span "Varijabilna širina" at bounding box center [1296, 214] width 94 height 17
click at [1193, 212] on span "Fiksna širina" at bounding box center [1192, 214] width 75 height 17
click at [1201, 279] on span "1" at bounding box center [1321, 282] width 338 height 23
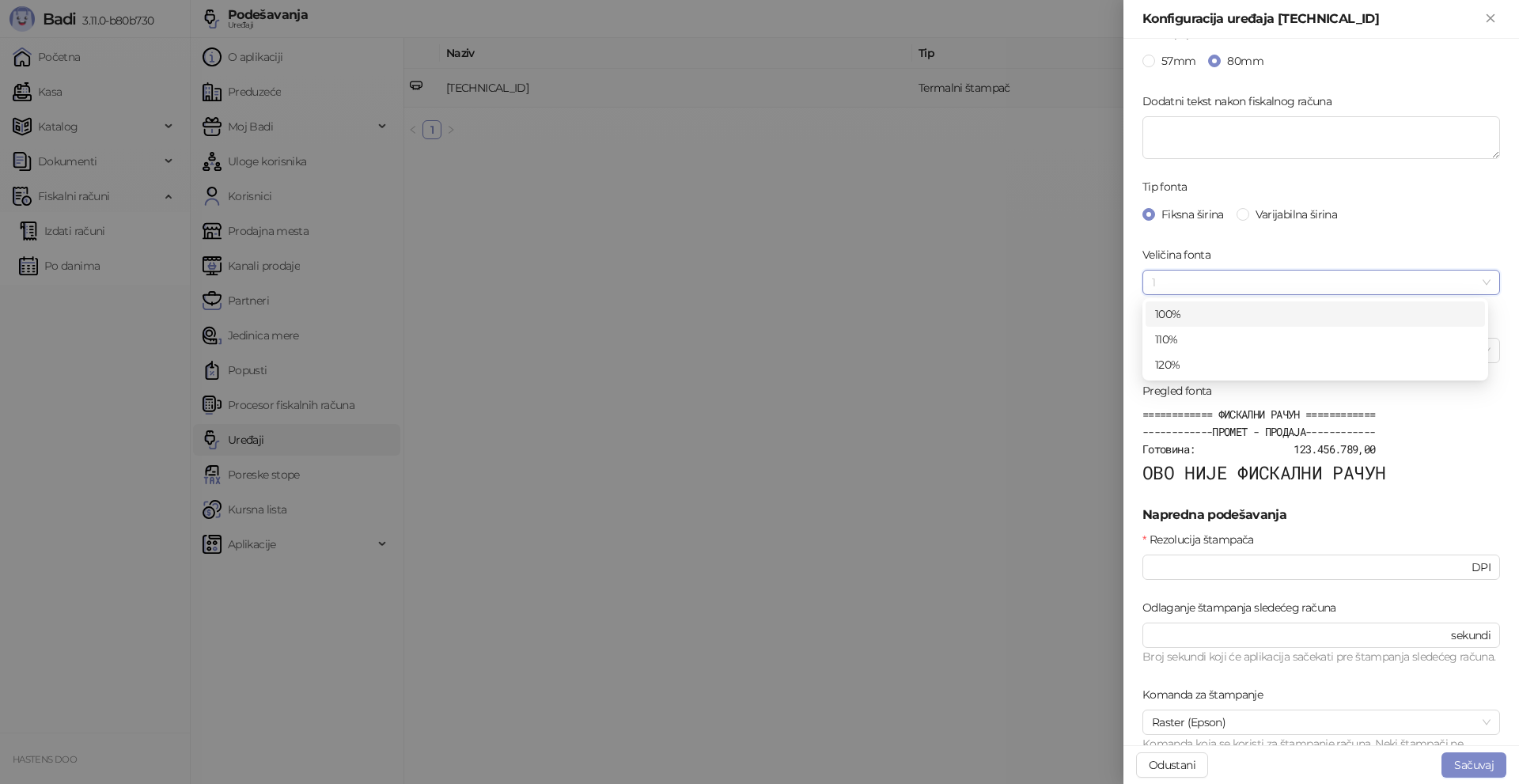
click at [1201, 279] on span "1" at bounding box center [1321, 282] width 338 height 23
click at [1220, 367] on form "Osnovna podešavanja Štampaj logo preduzeća pre fiskalnog računa Preseci papir n…" at bounding box center [1321, 256] width 357 height 1028
click at [1215, 347] on span "Roboto Mono" at bounding box center [1321, 350] width 338 height 23
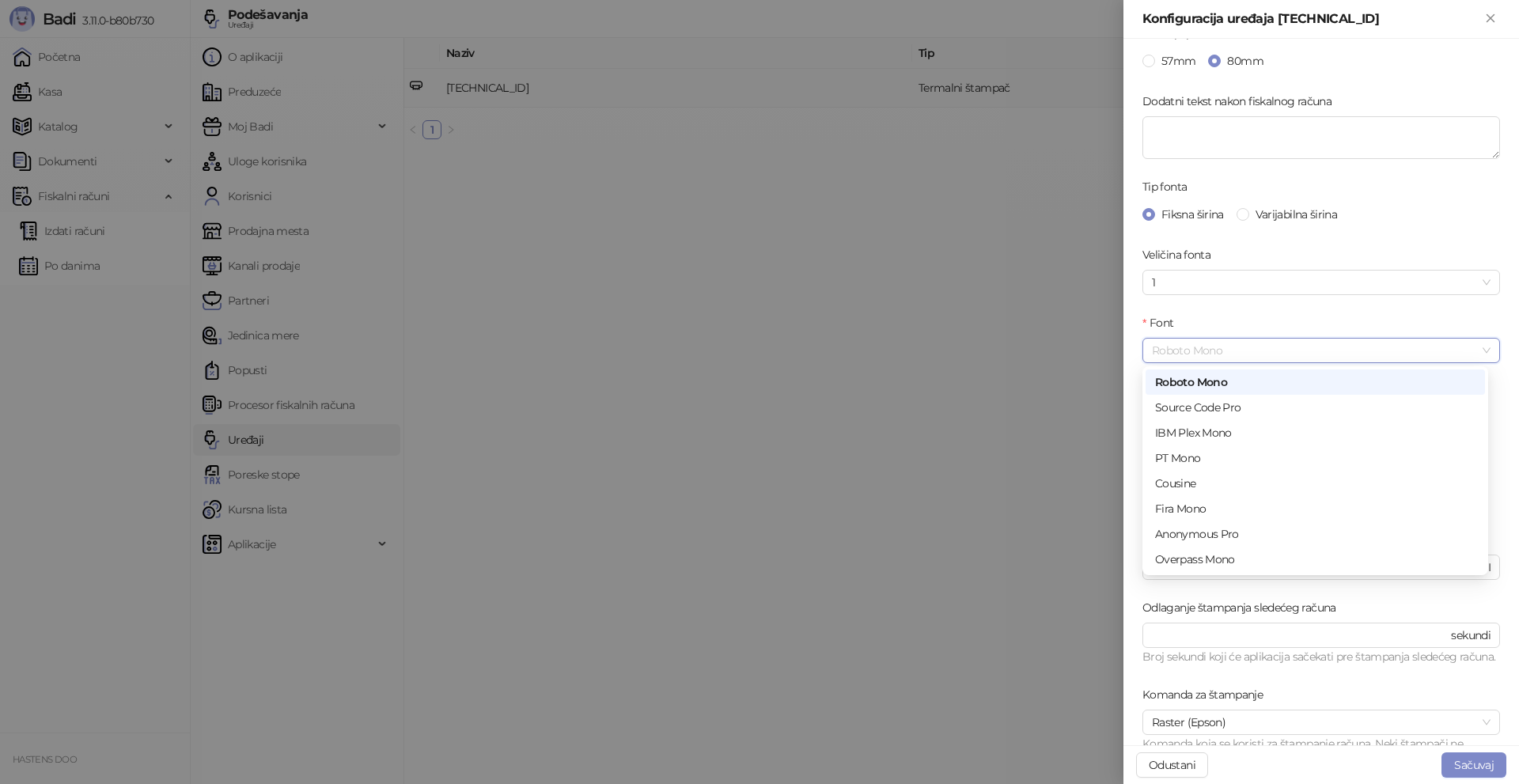
click at [1215, 347] on span "Roboto Mono" at bounding box center [1321, 350] width 338 height 23
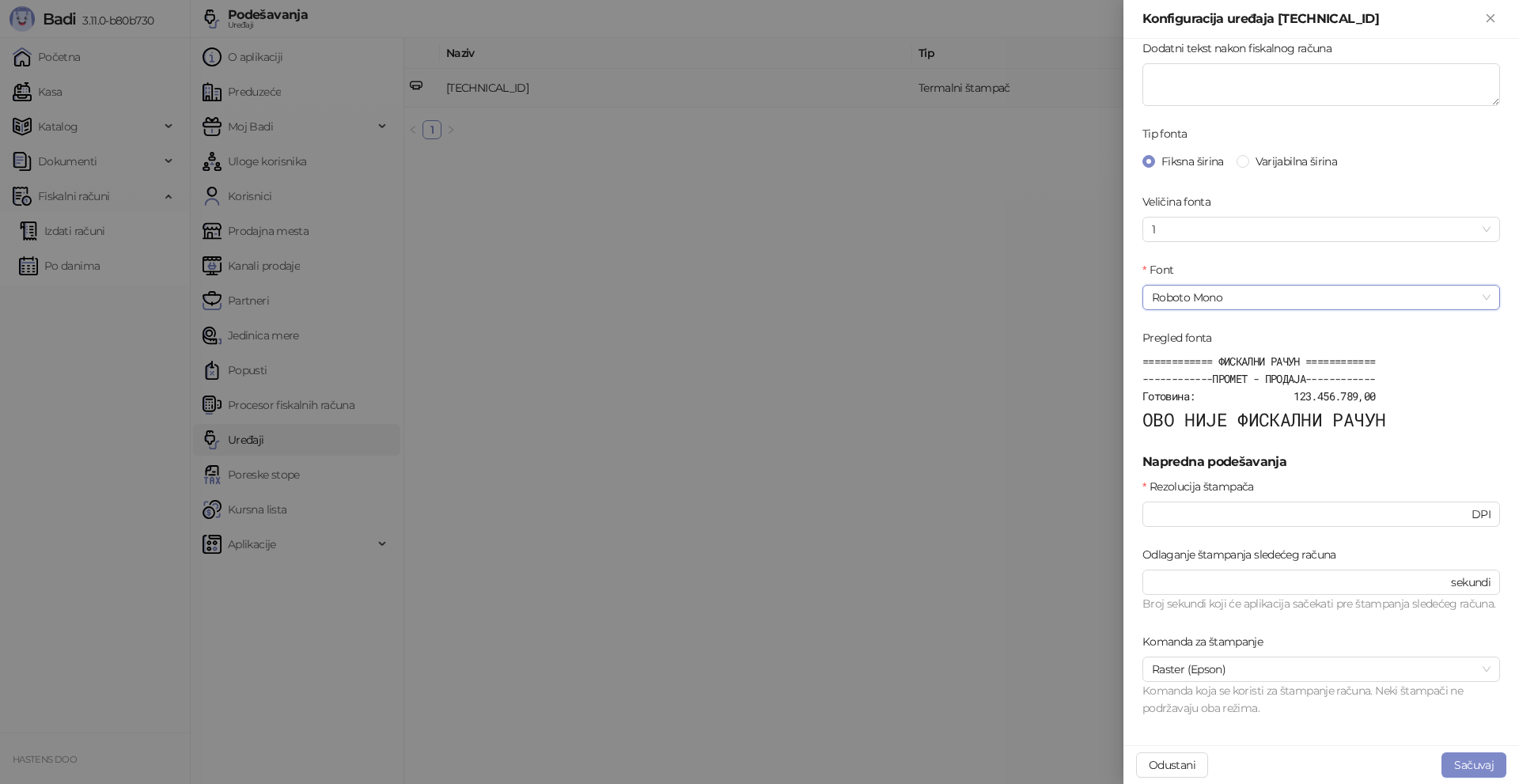
scroll to position [395, 0]
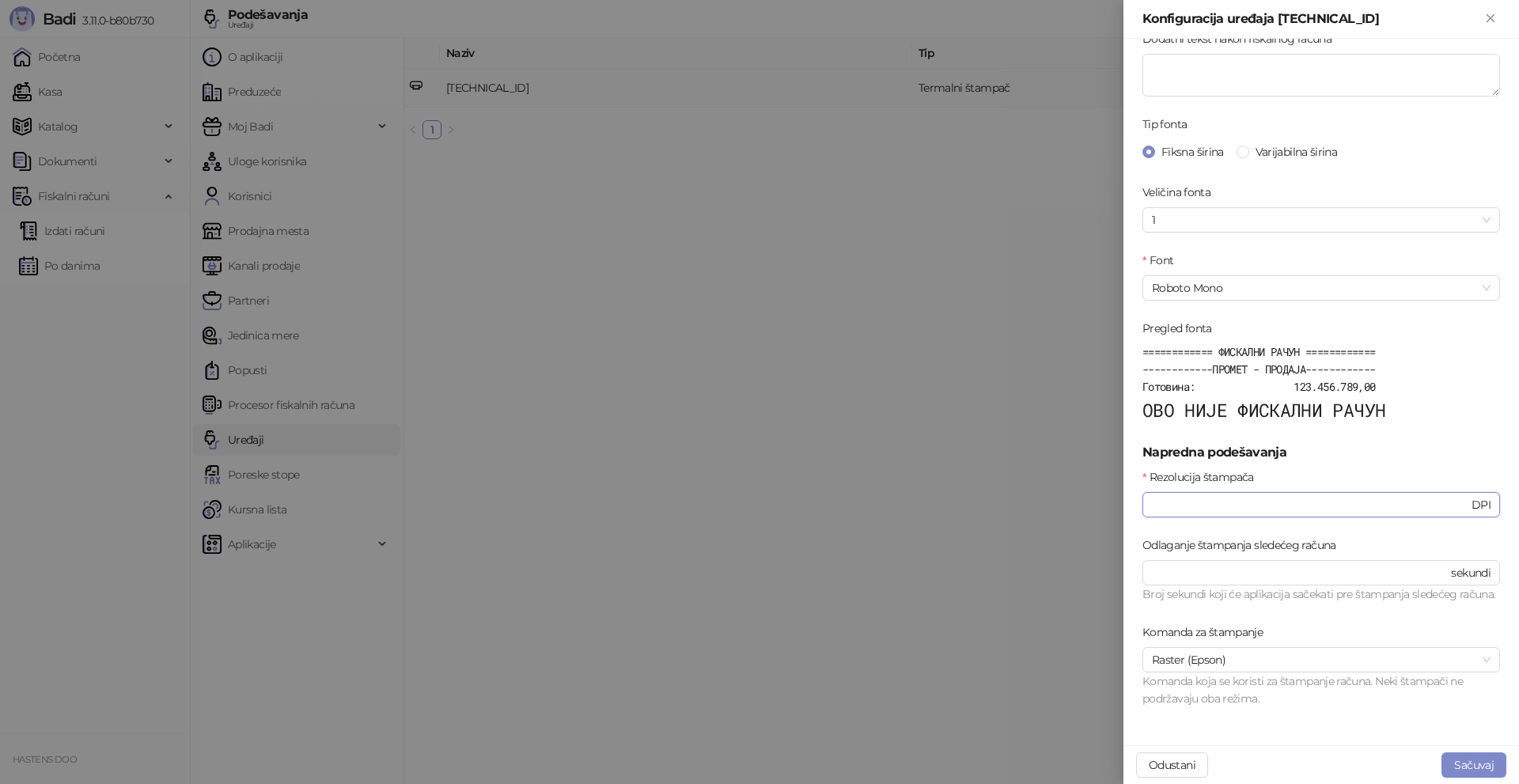
drag, startPoint x: 1197, startPoint y: 487, endPoint x: 1163, endPoint y: 488, distance: 34.0
click at [1163, 496] on input "***" at bounding box center [1310, 504] width 317 height 17
type input "***"
click at [1462, 760] on button "Sačuvaj" at bounding box center [1474, 765] width 65 height 25
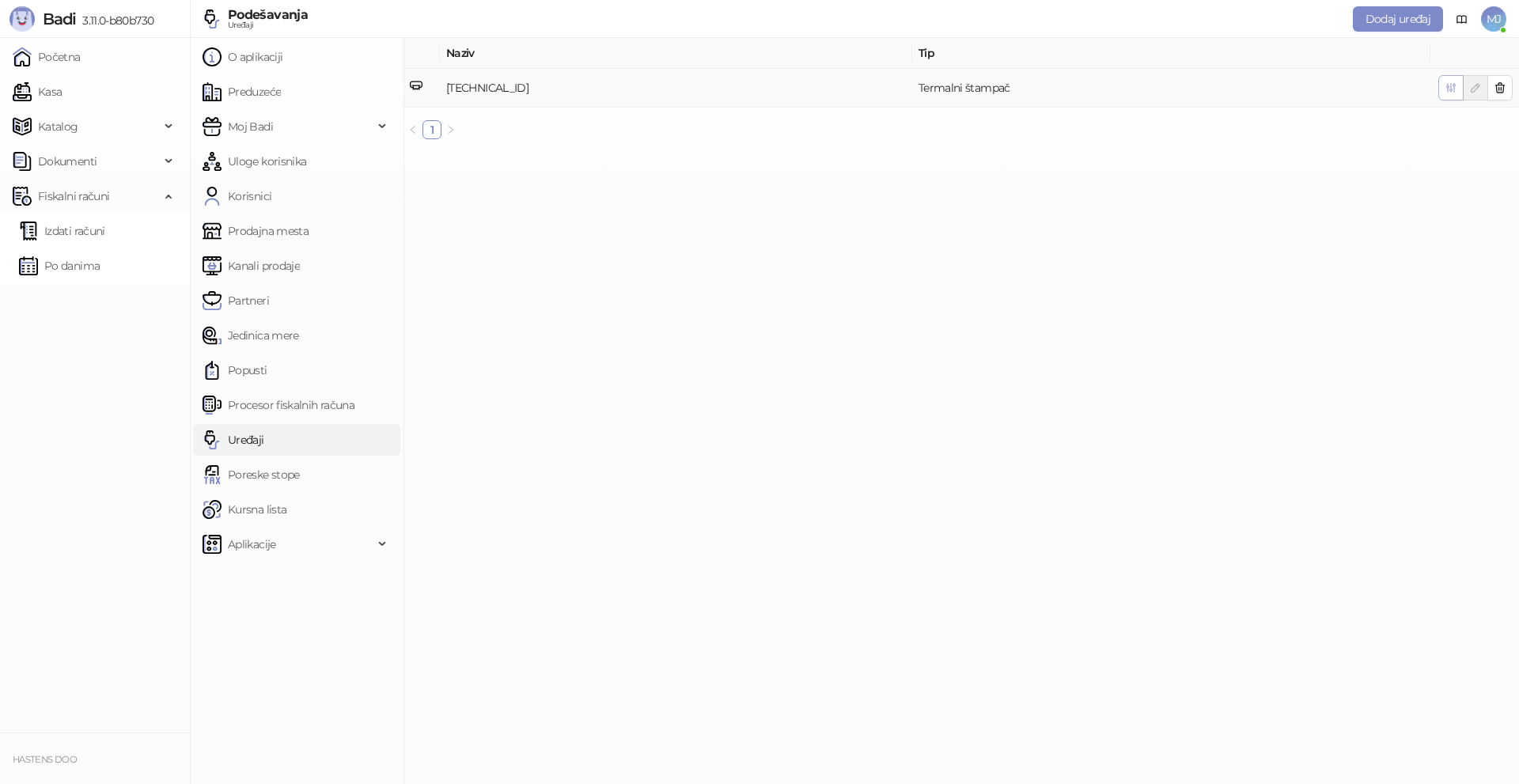
click at [1454, 86] on icon "button" at bounding box center [1451, 88] width 8 height 8
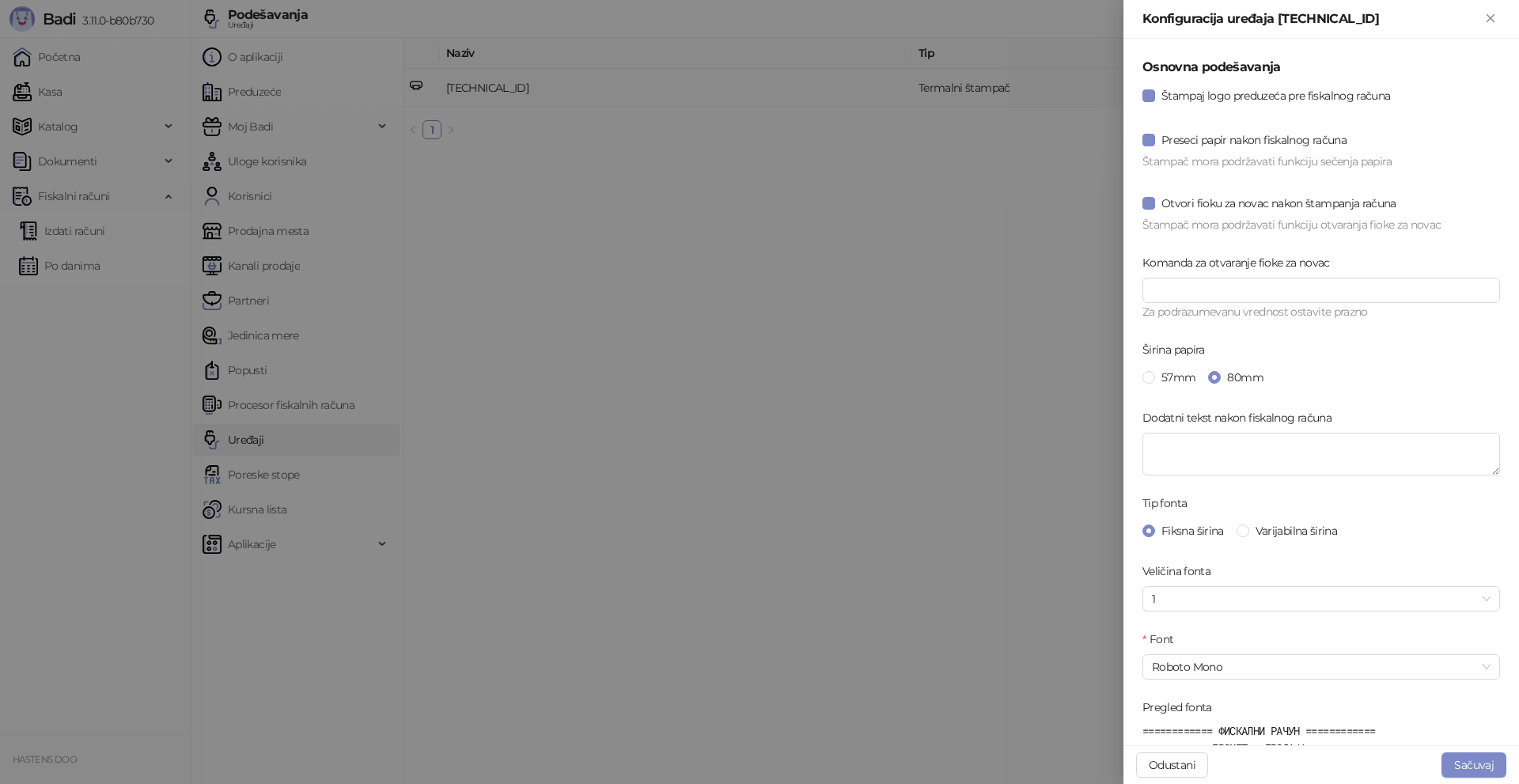
click at [960, 652] on div at bounding box center [759, 392] width 1519 height 784
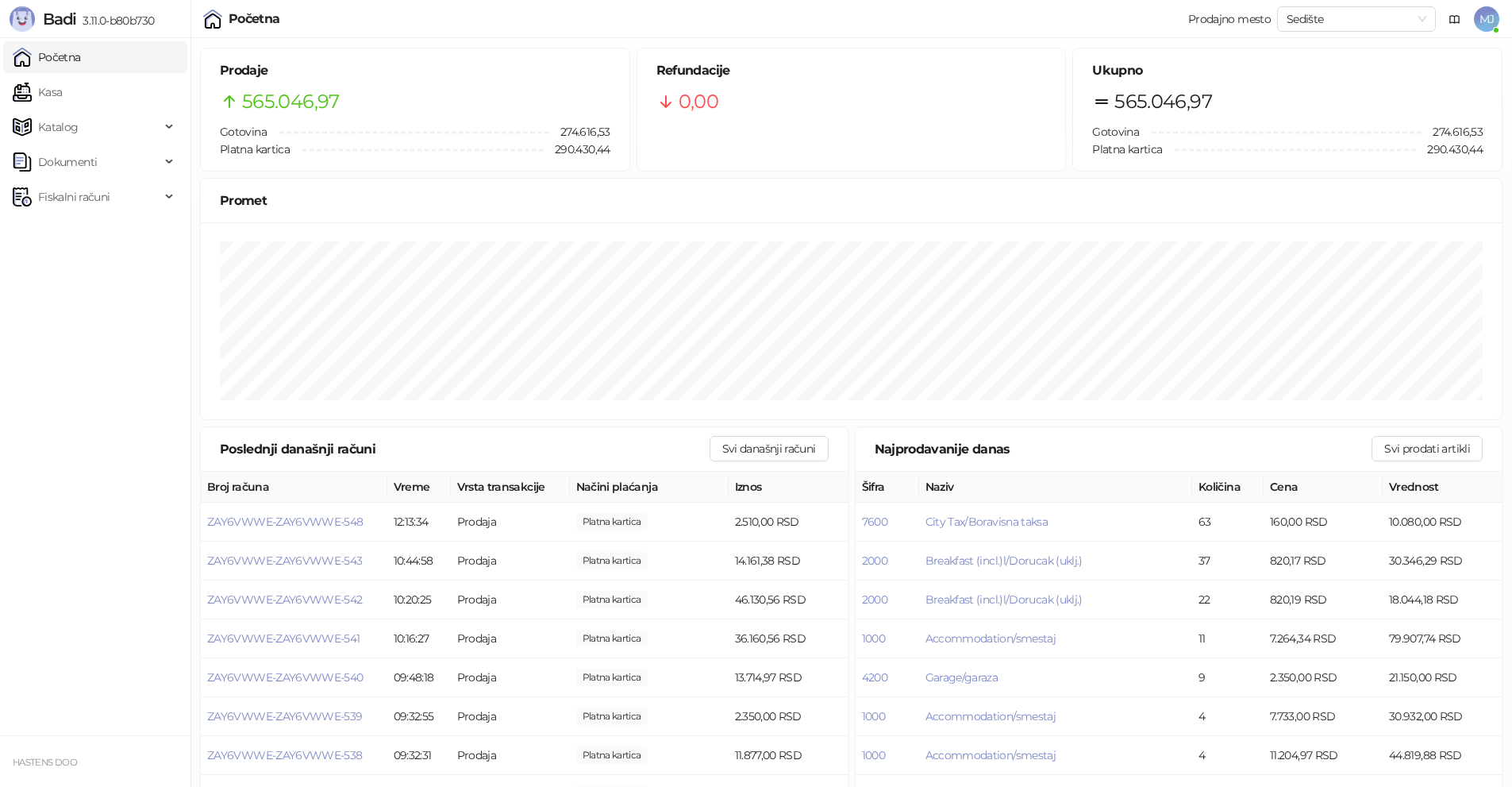
click at [1479, 14] on span "MJ" at bounding box center [1487, 19] width 25 height 25
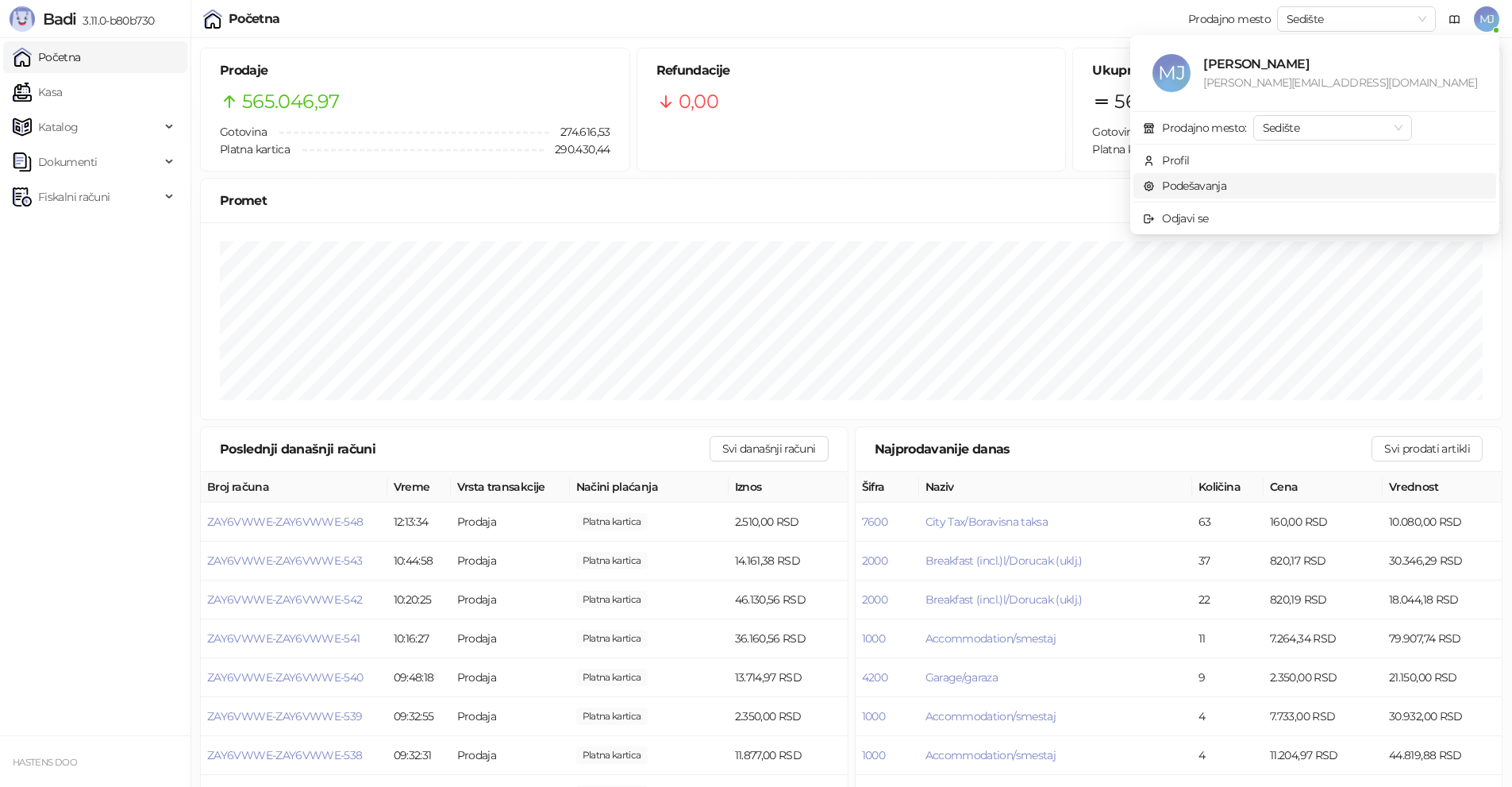
click at [1227, 185] on link "Podešavanja" at bounding box center [1185, 186] width 84 height 14
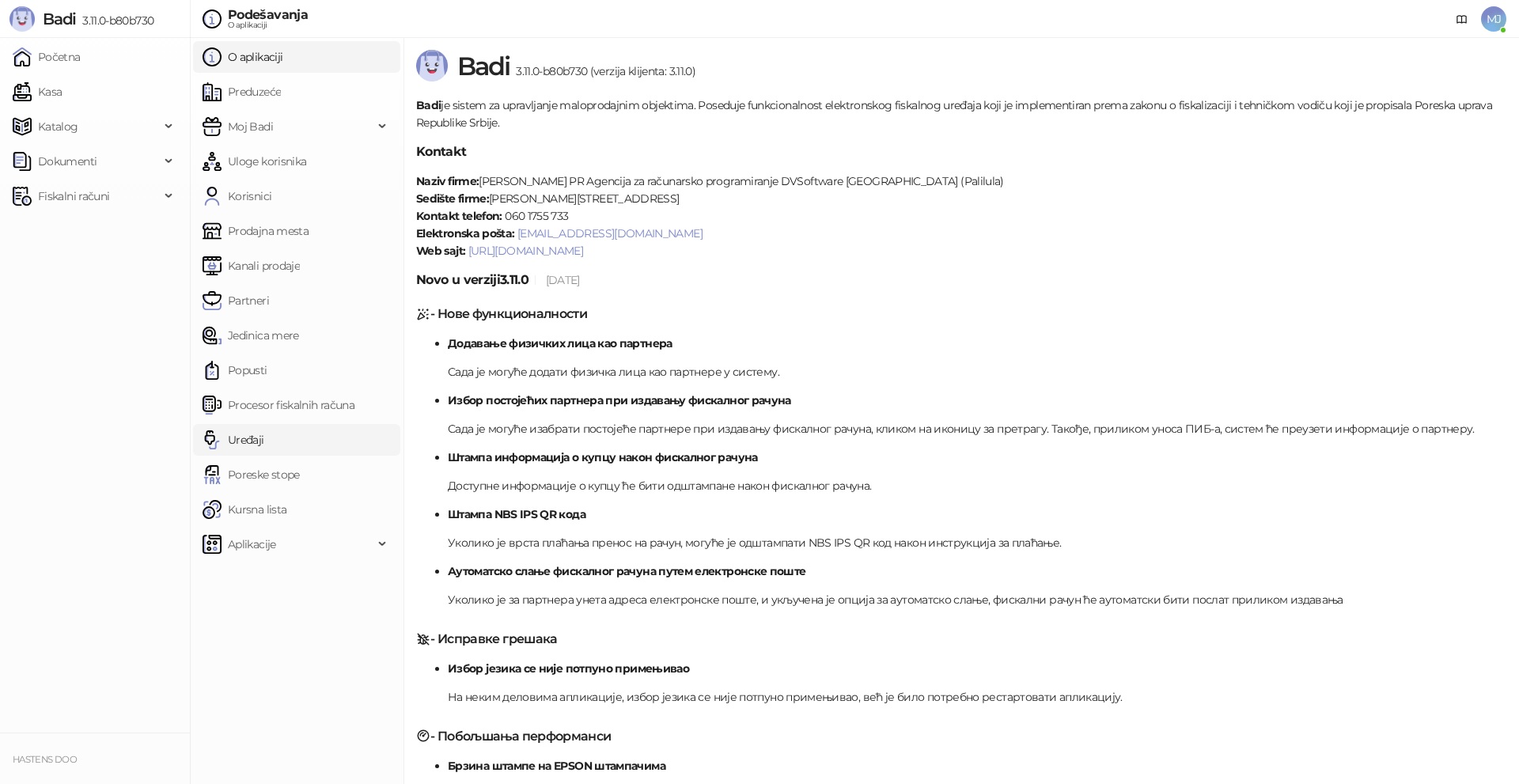
click at [252, 440] on link "Uređaji" at bounding box center [233, 440] width 62 height 32
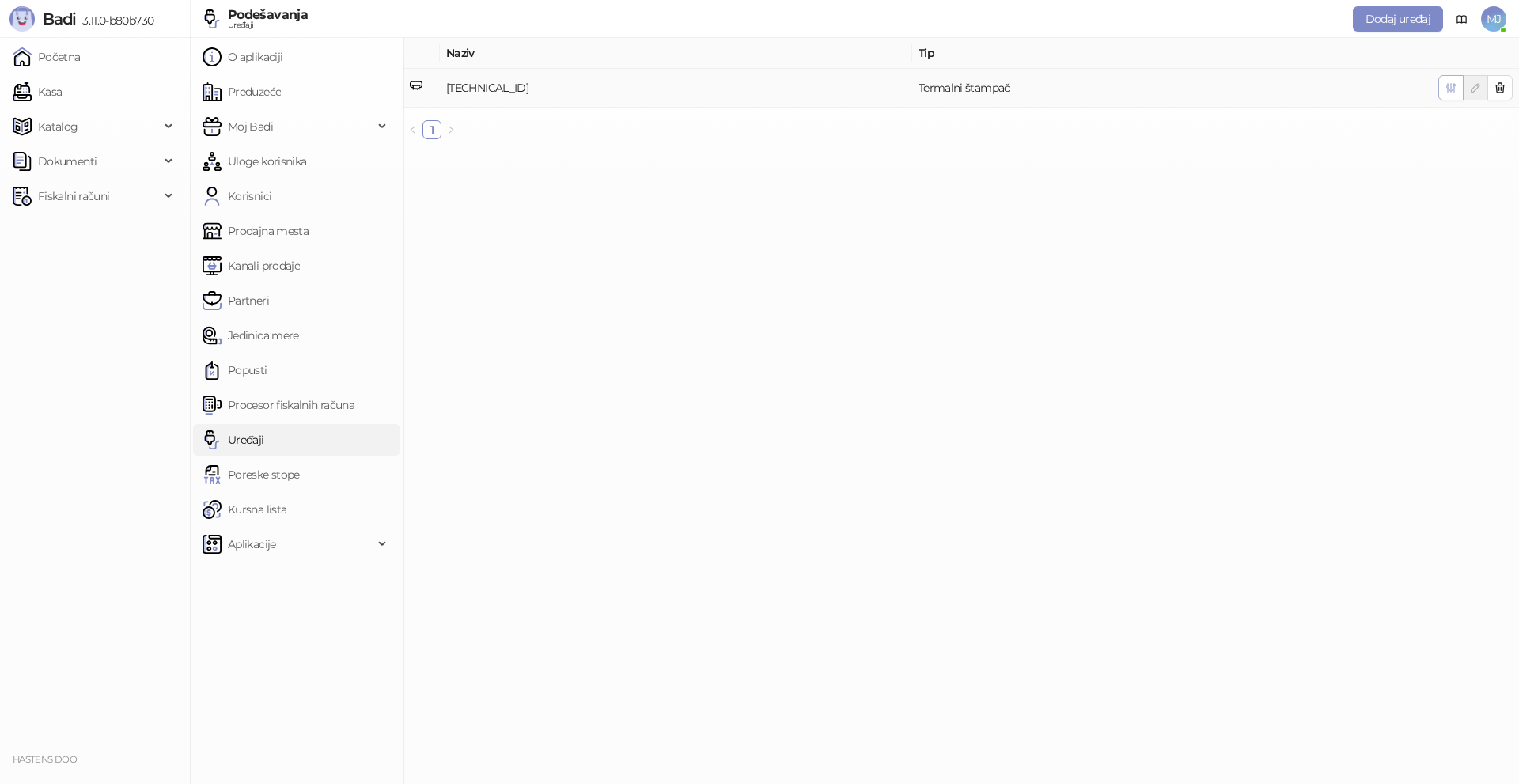
click at [1451, 90] on icon "button" at bounding box center [1450, 87] width 12 height 12
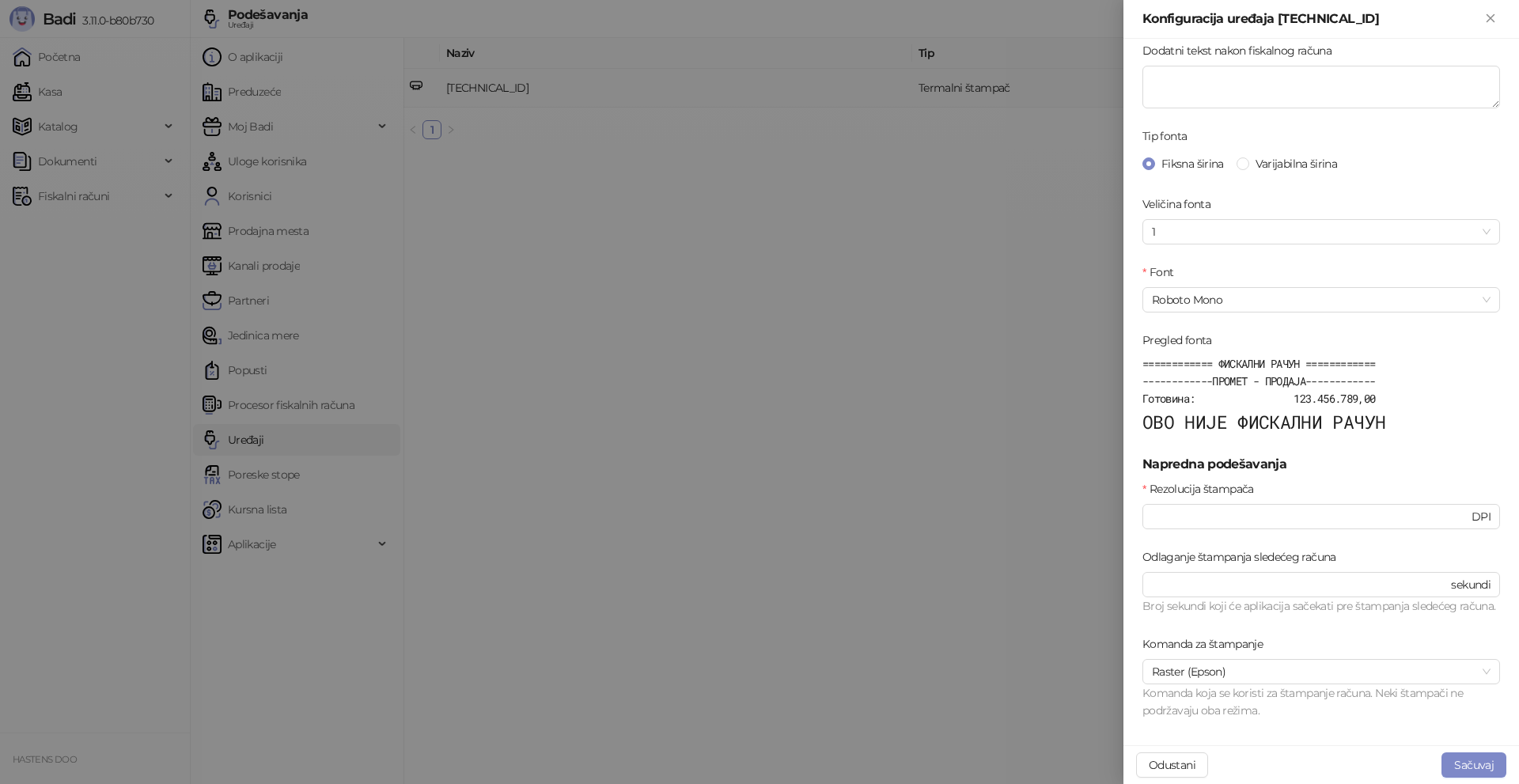
scroll to position [395, 0]
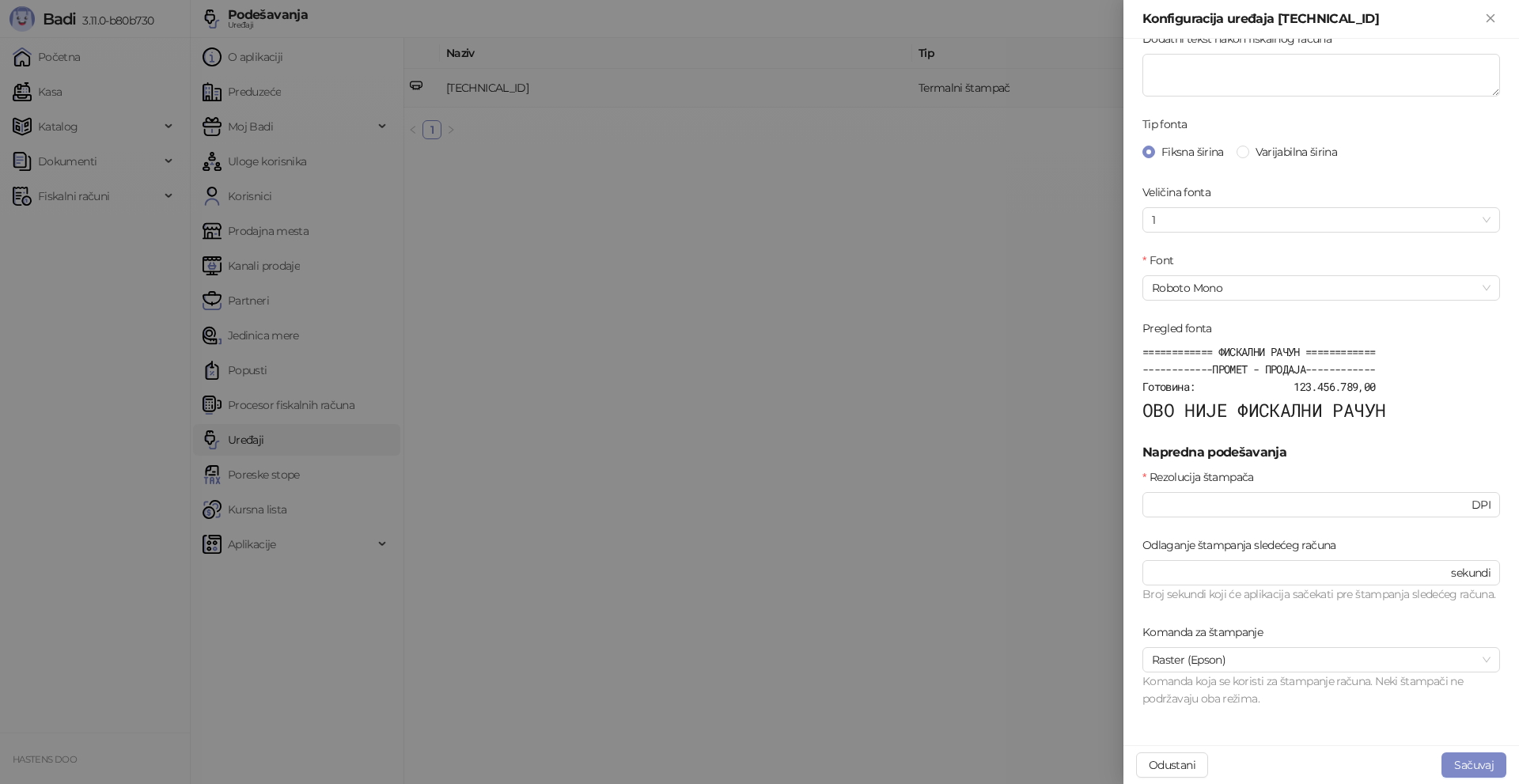
click at [887, 447] on div at bounding box center [759, 392] width 1519 height 784
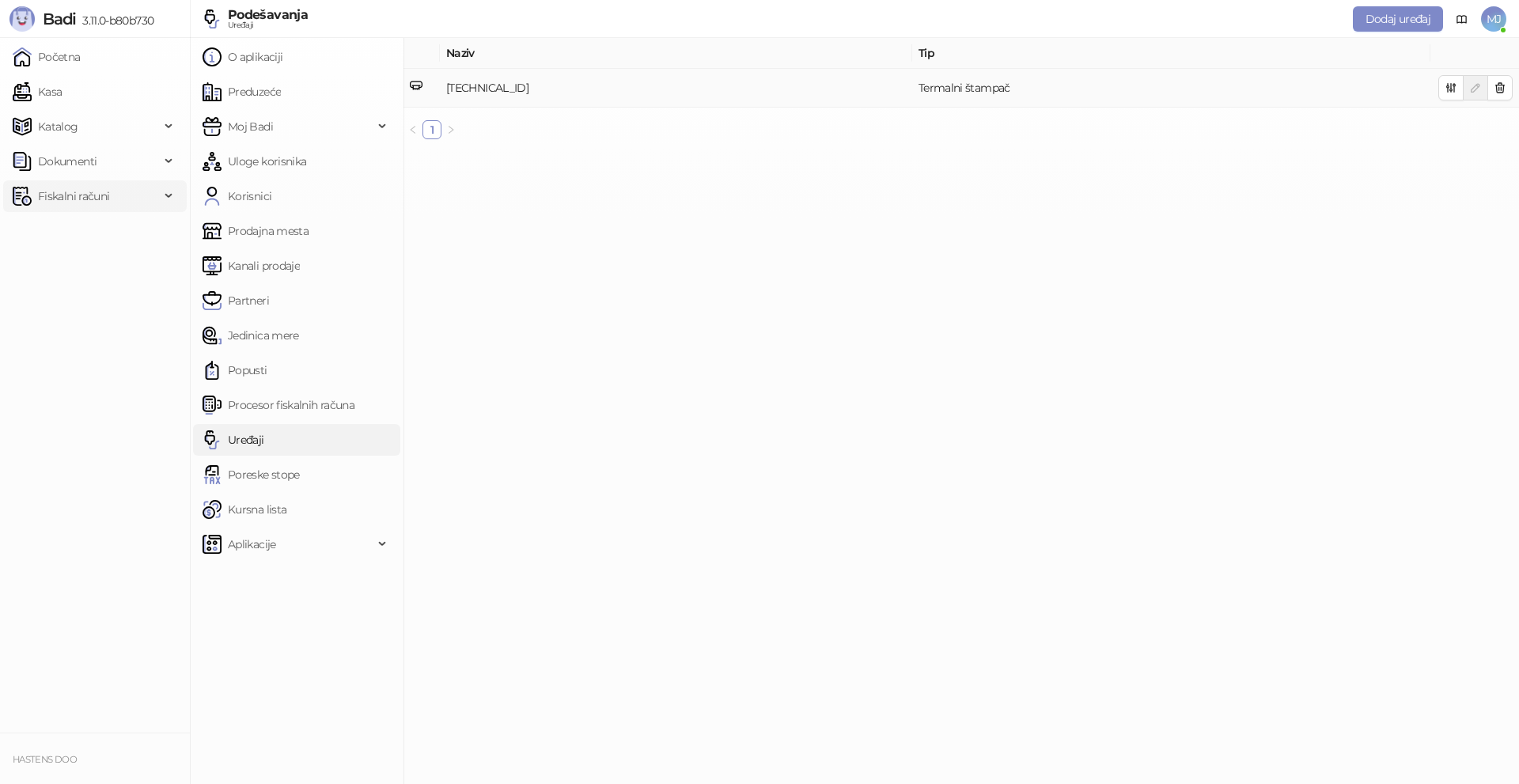
click at [92, 193] on span "Fiskalni računi" at bounding box center [73, 196] width 71 height 32
click at [94, 235] on link "Izdati računi" at bounding box center [62, 231] width 86 height 32
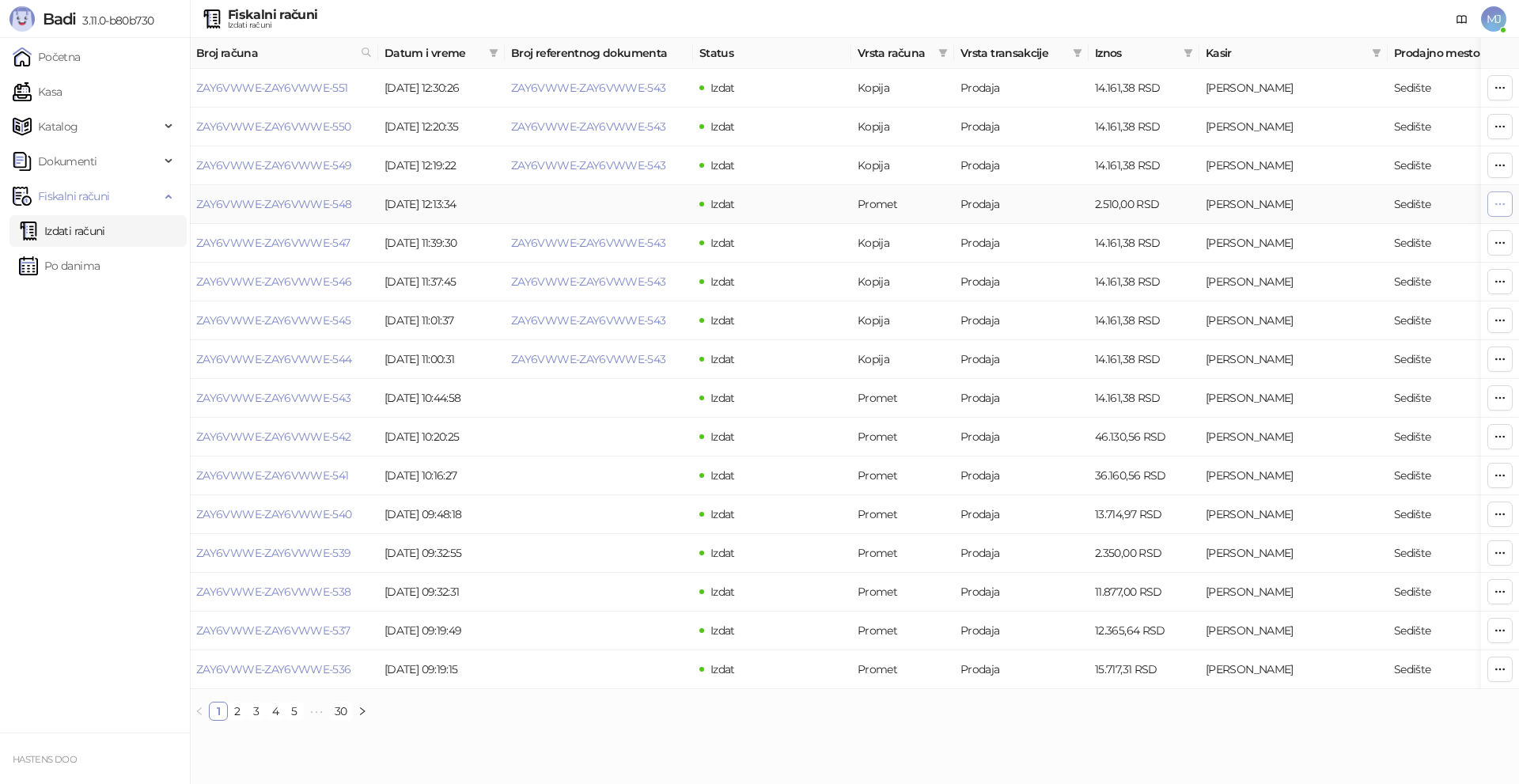
click at [1502, 201] on icon "button" at bounding box center [1499, 203] width 12 height 12
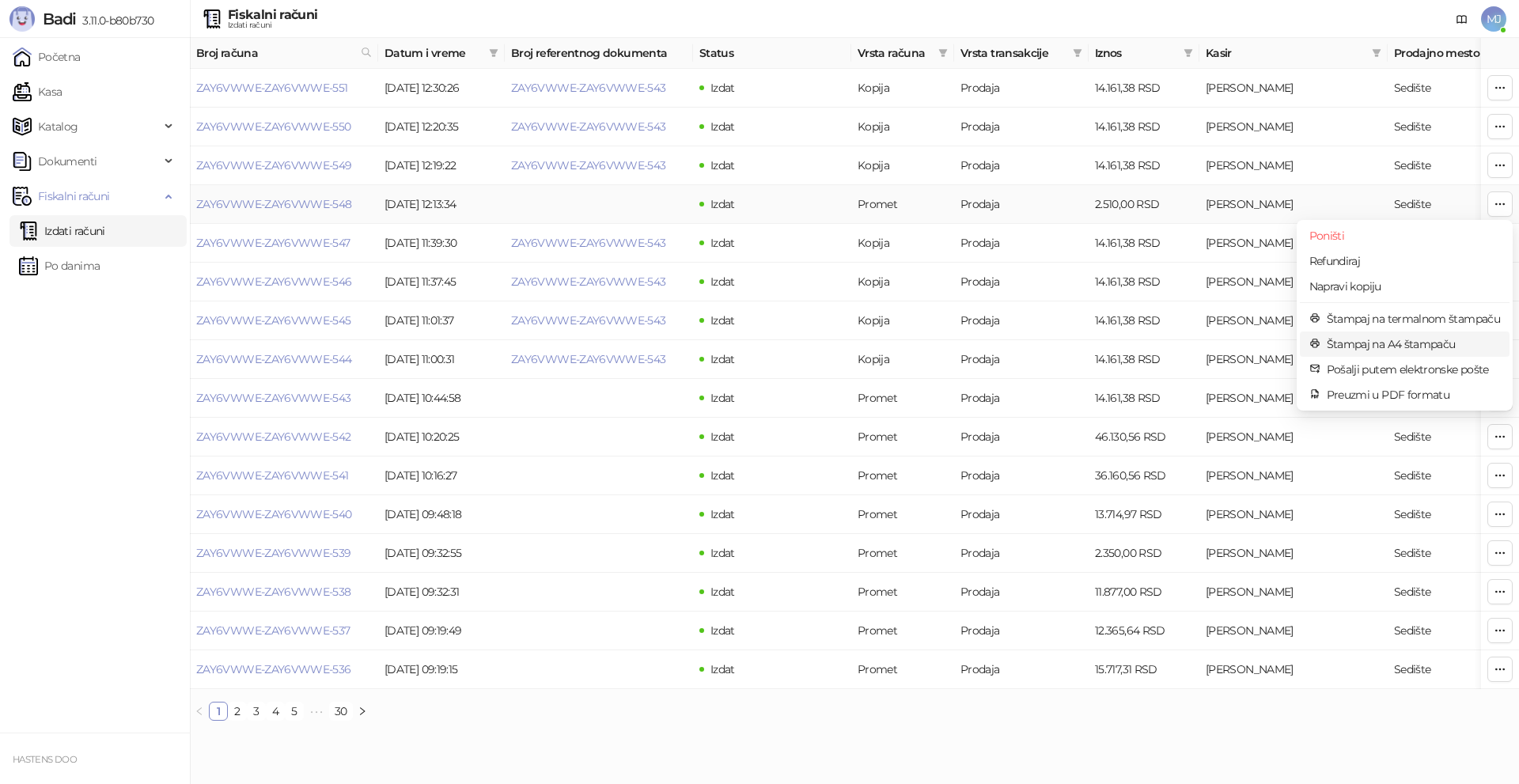
click at [1369, 346] on span "Štampaj na A4 štampaču" at bounding box center [1413, 343] width 173 height 17
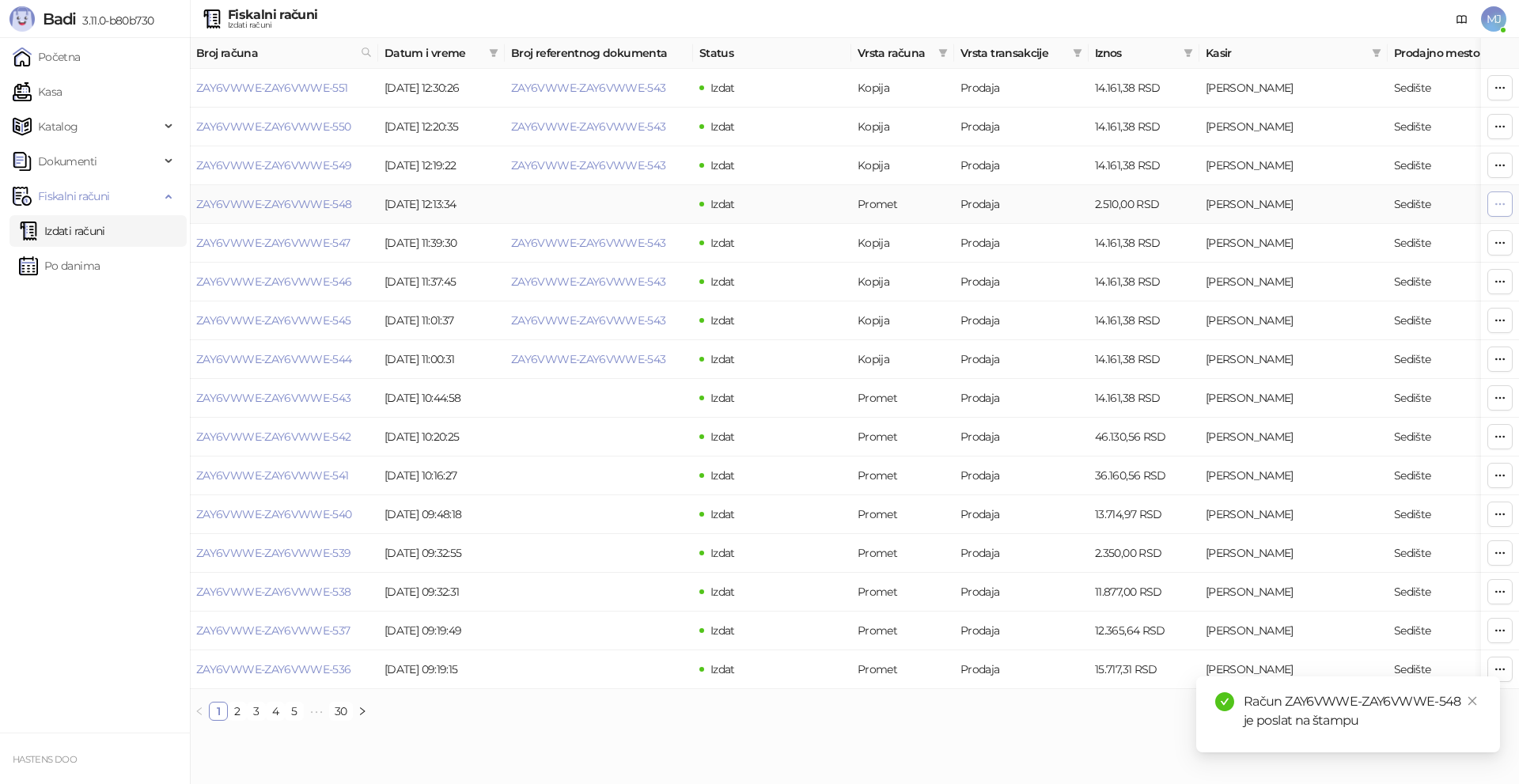
click at [1507, 203] on button "button" at bounding box center [1500, 204] width 25 height 25
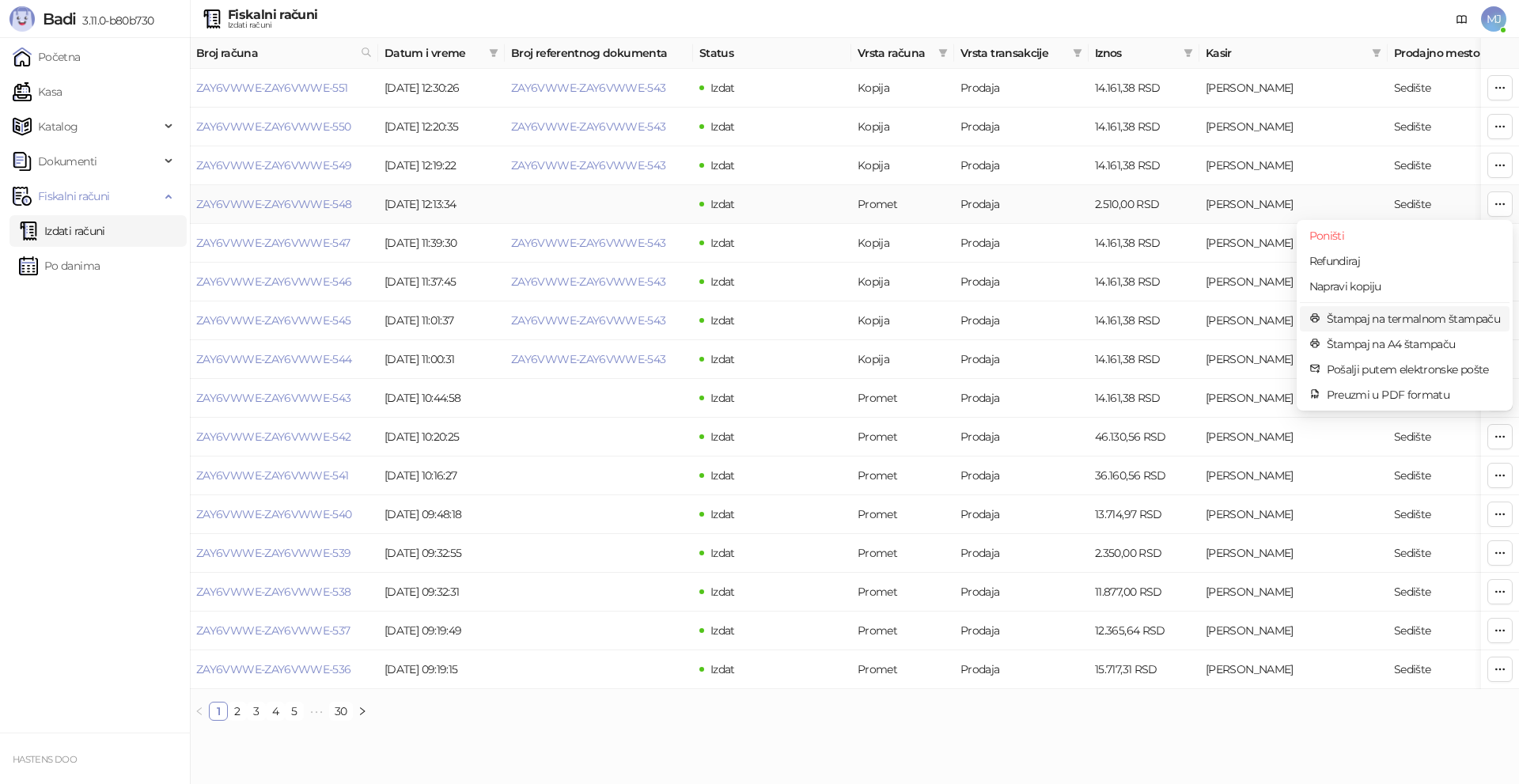
click at [1417, 318] on span "Štampaj na termalnom štampaču" at bounding box center [1413, 318] width 173 height 17
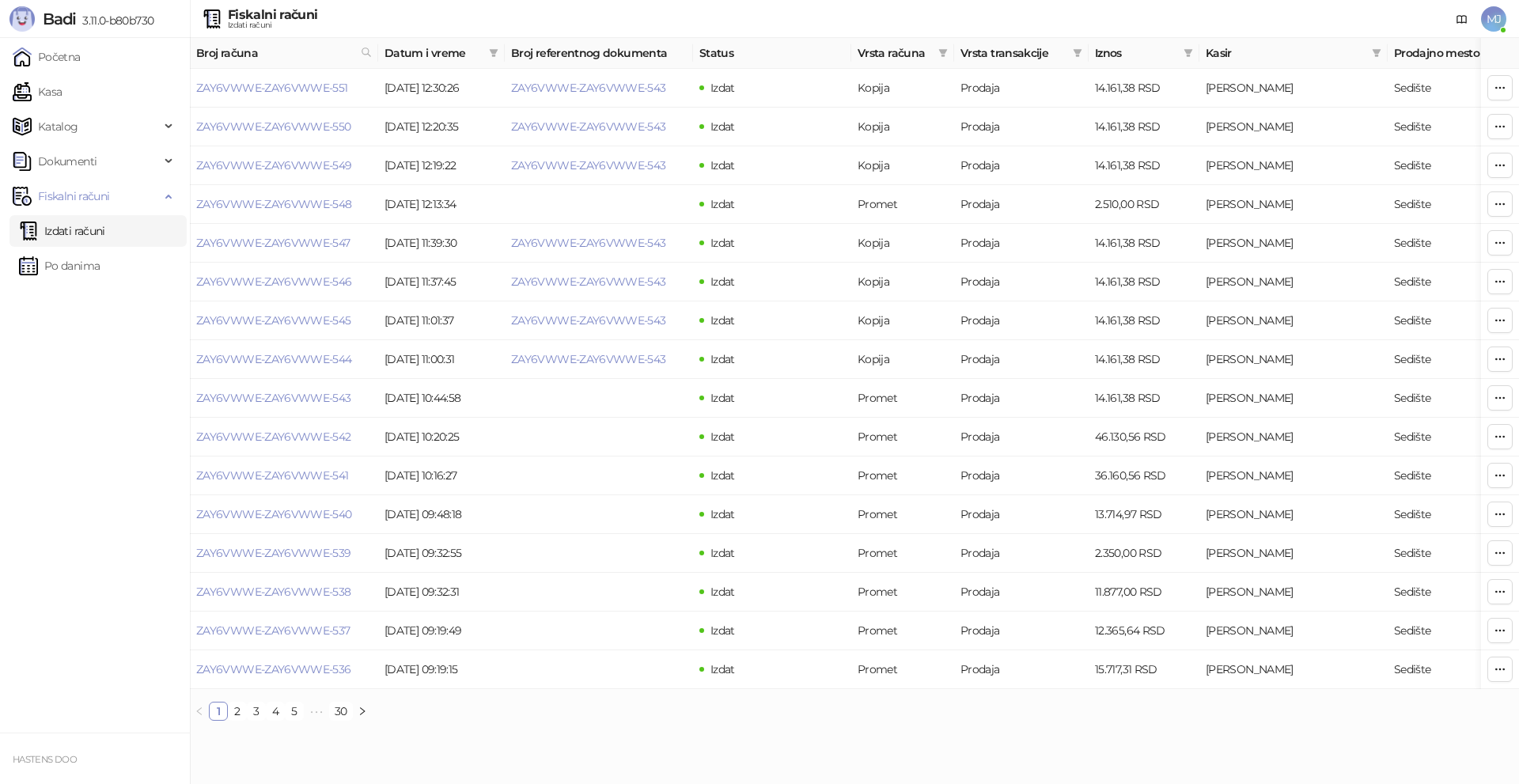
click at [1497, 17] on span "MJ" at bounding box center [1493, 19] width 25 height 25
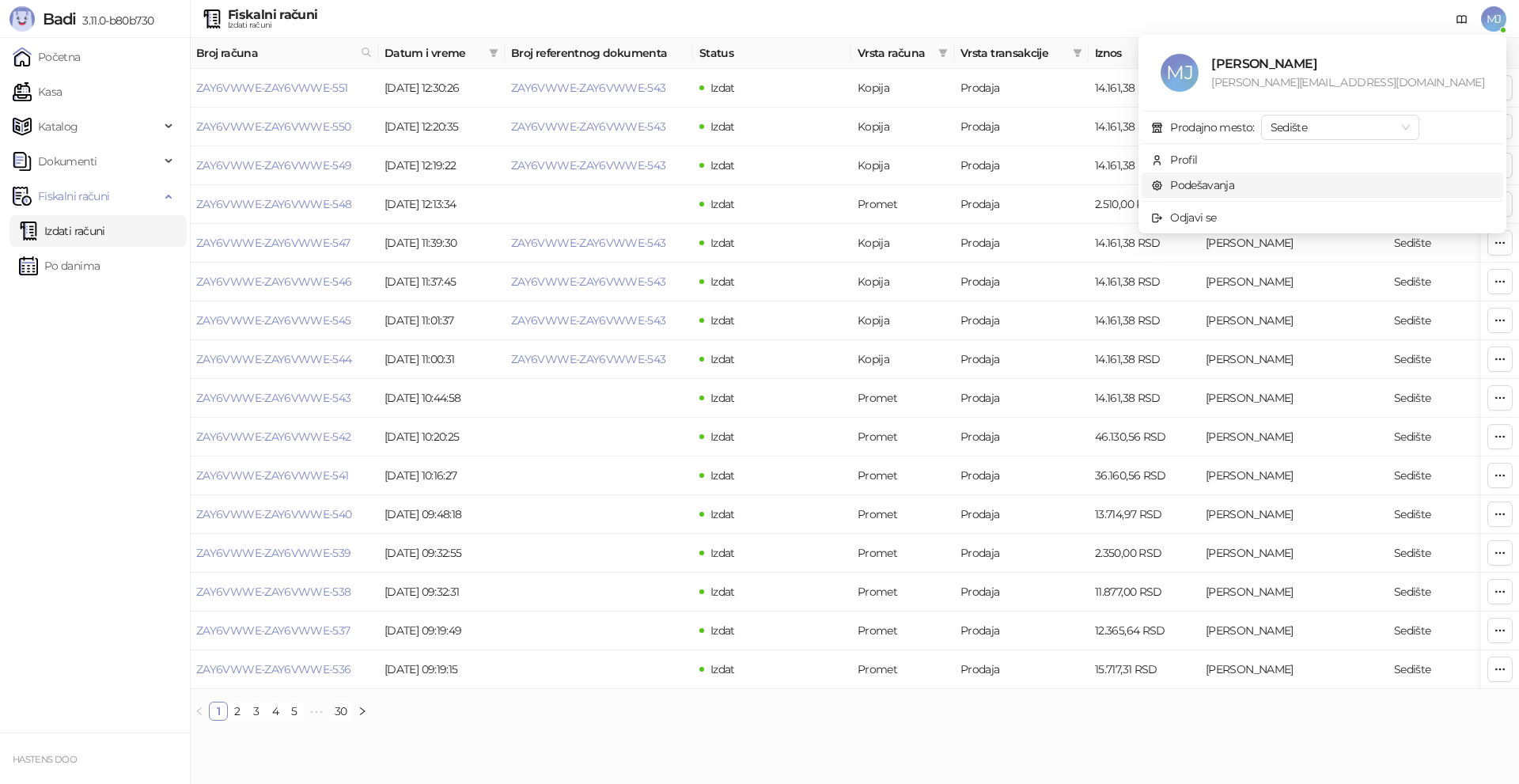
click at [1234, 184] on link "Podešavanja" at bounding box center [1192, 185] width 83 height 14
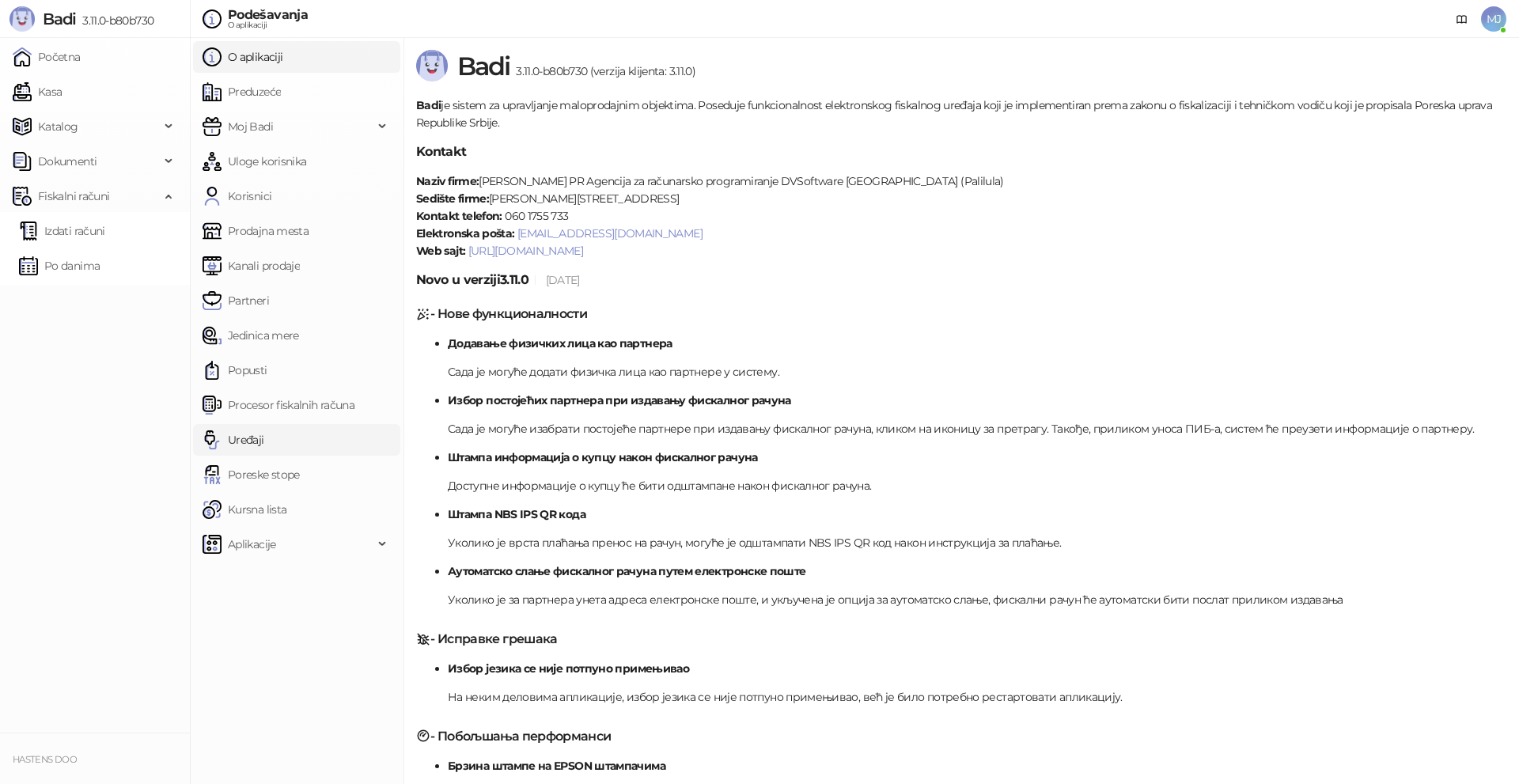
click at [256, 441] on link "Uređaji" at bounding box center [233, 440] width 62 height 32
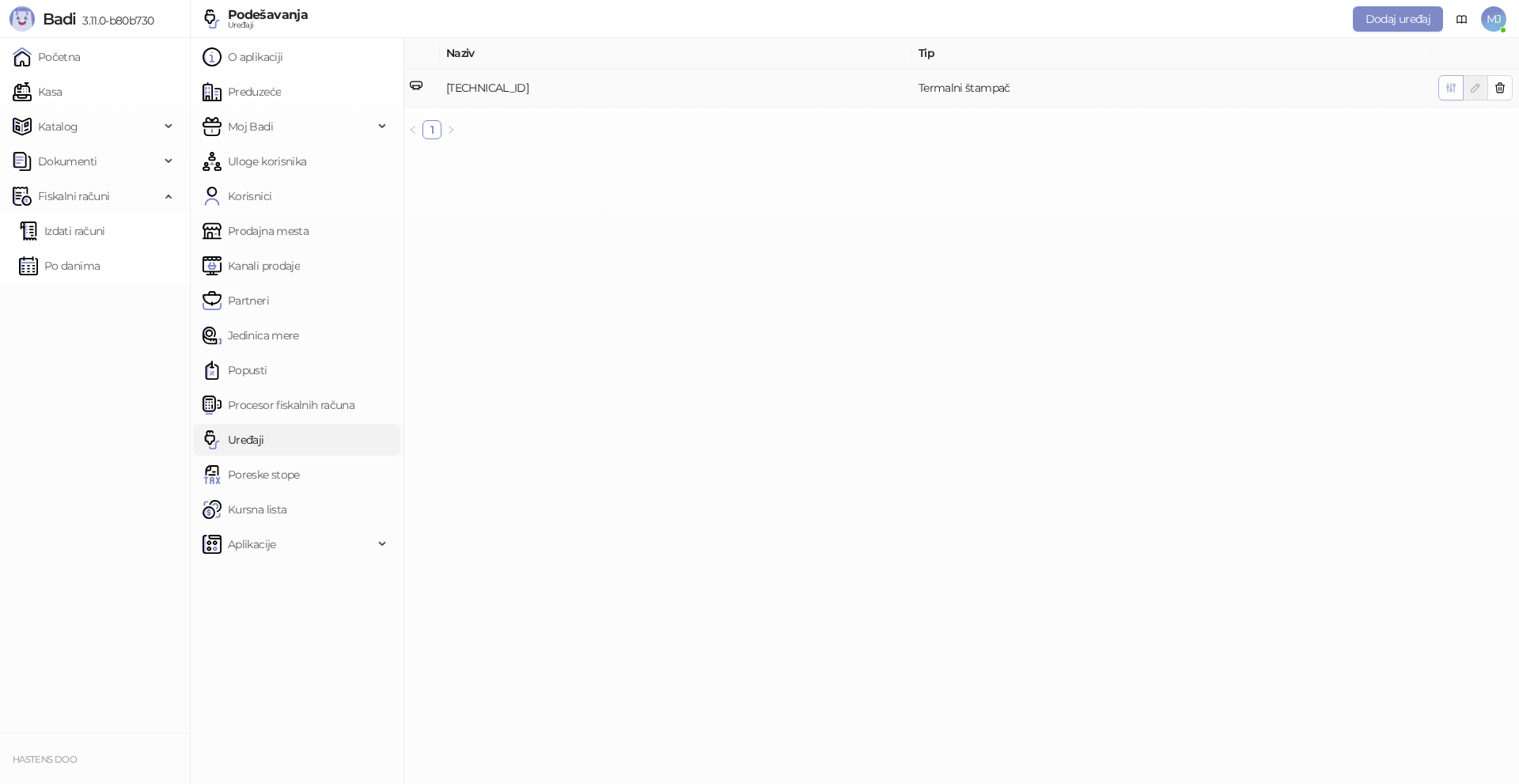
click at [1449, 86] on icon "button" at bounding box center [1450, 87] width 12 height 12
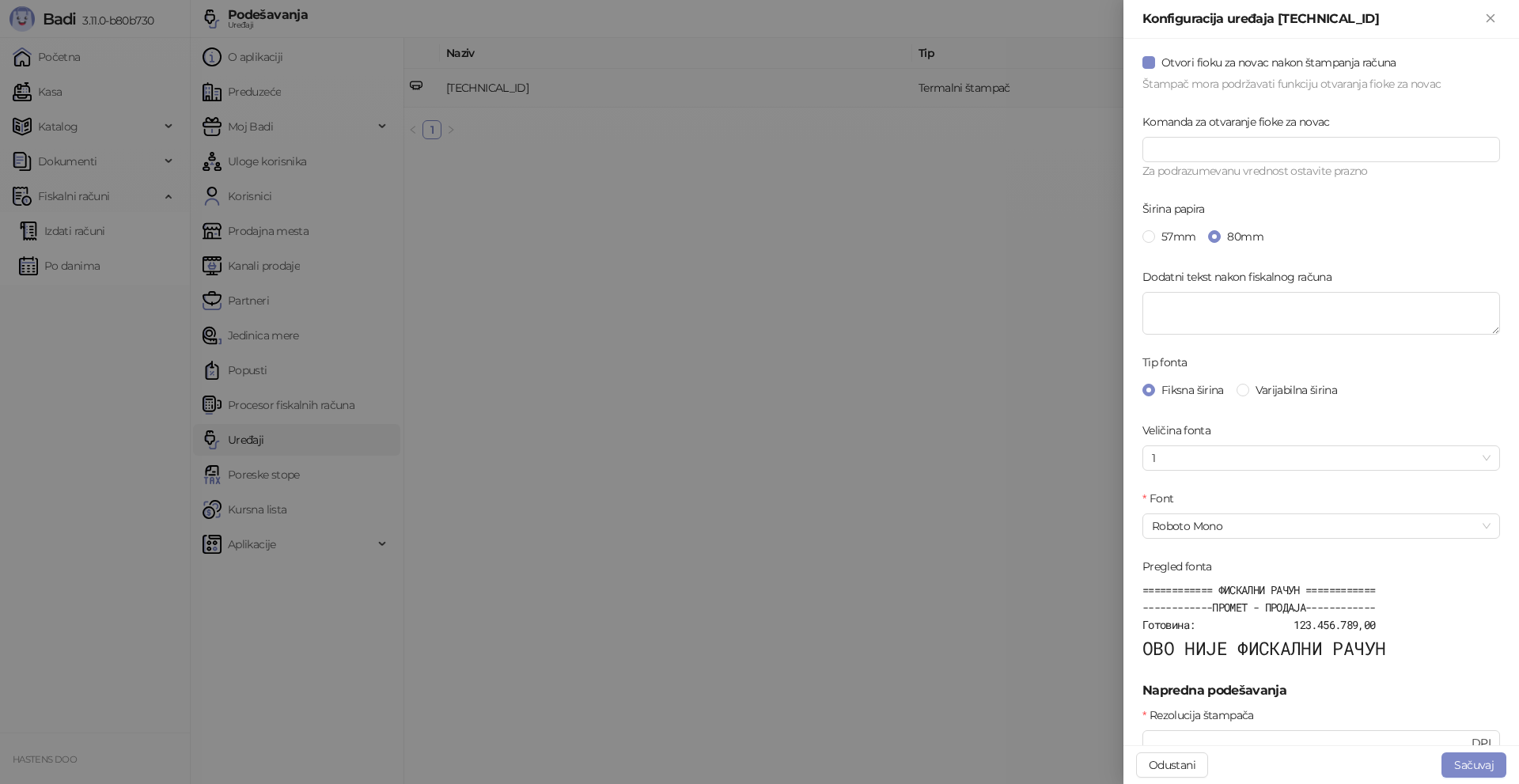
scroll to position [395, 0]
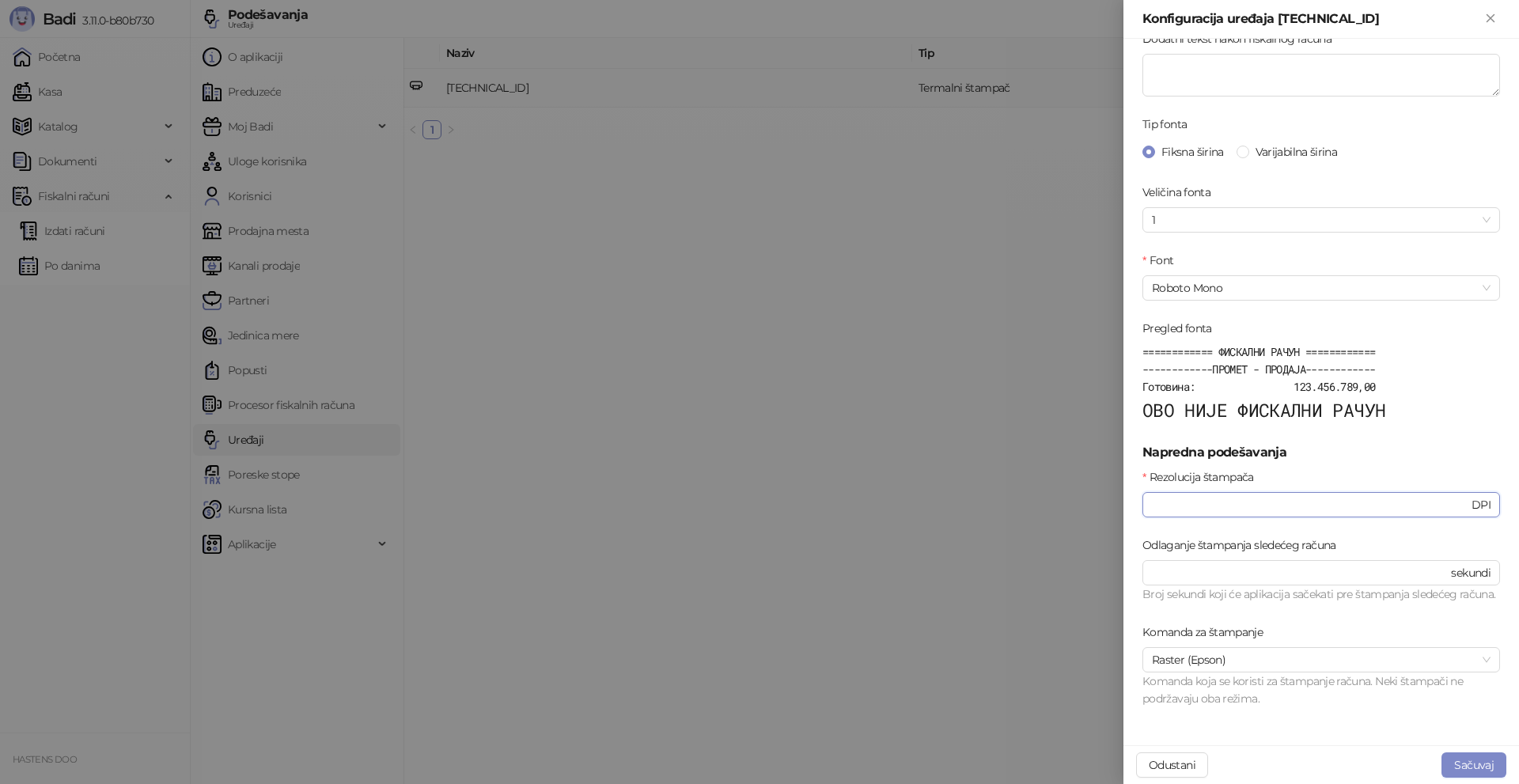
drag, startPoint x: 1191, startPoint y: 480, endPoint x: 1103, endPoint y: 485, distance: 88.1
click at [1103, 485] on div "Konfiguracija uređaja 192.168.0.251:9100 Osnovna podešavanja Štampaj logo predu…" at bounding box center [759, 392] width 1519 height 784
type input "***"
click at [1472, 768] on button "Sačuvaj" at bounding box center [1474, 765] width 65 height 25
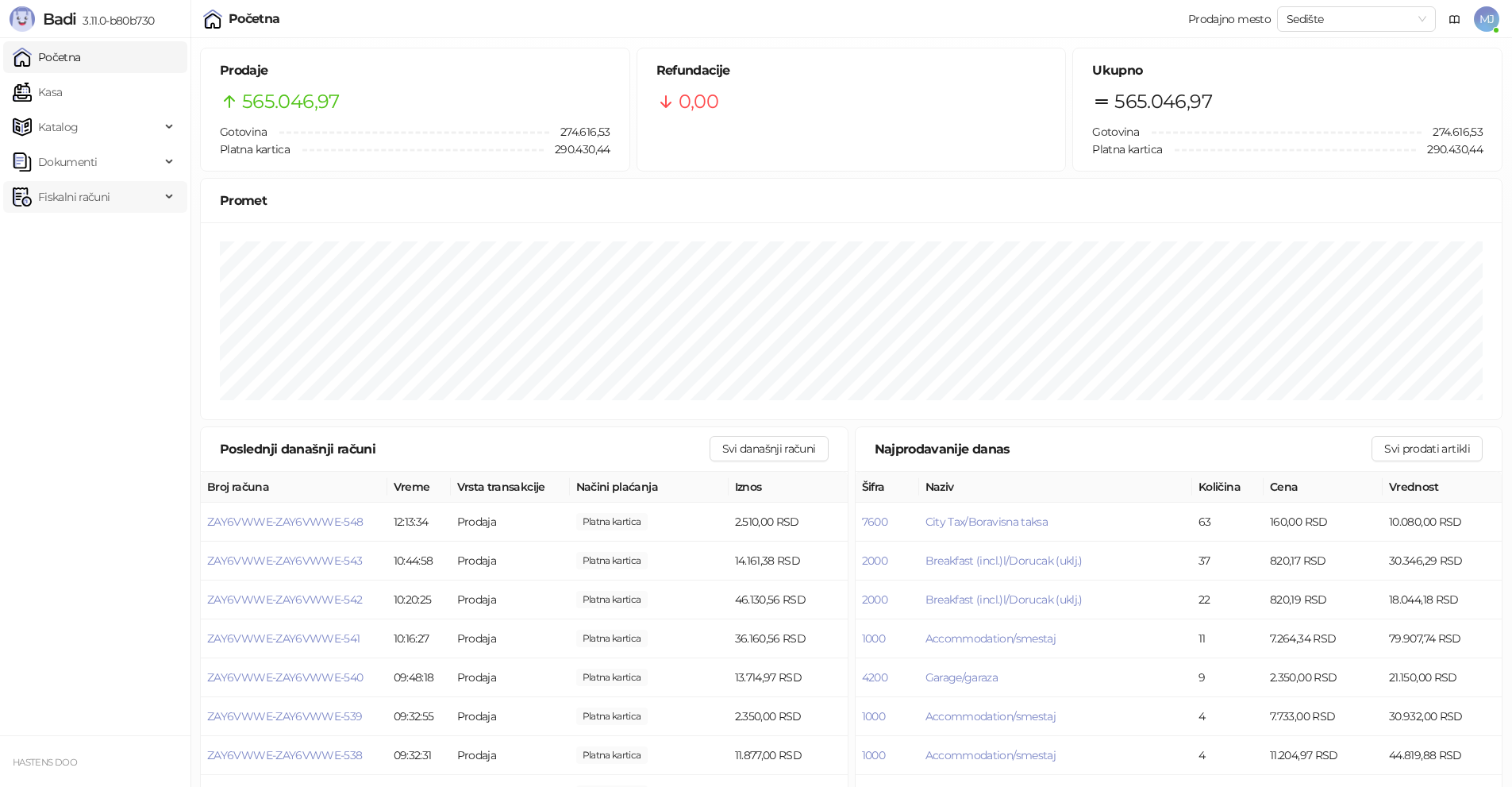
click at [140, 195] on span "Fiskalni računi" at bounding box center [86, 197] width 148 height 32
click at [86, 238] on link "Izdati računi" at bounding box center [62, 232] width 86 height 32
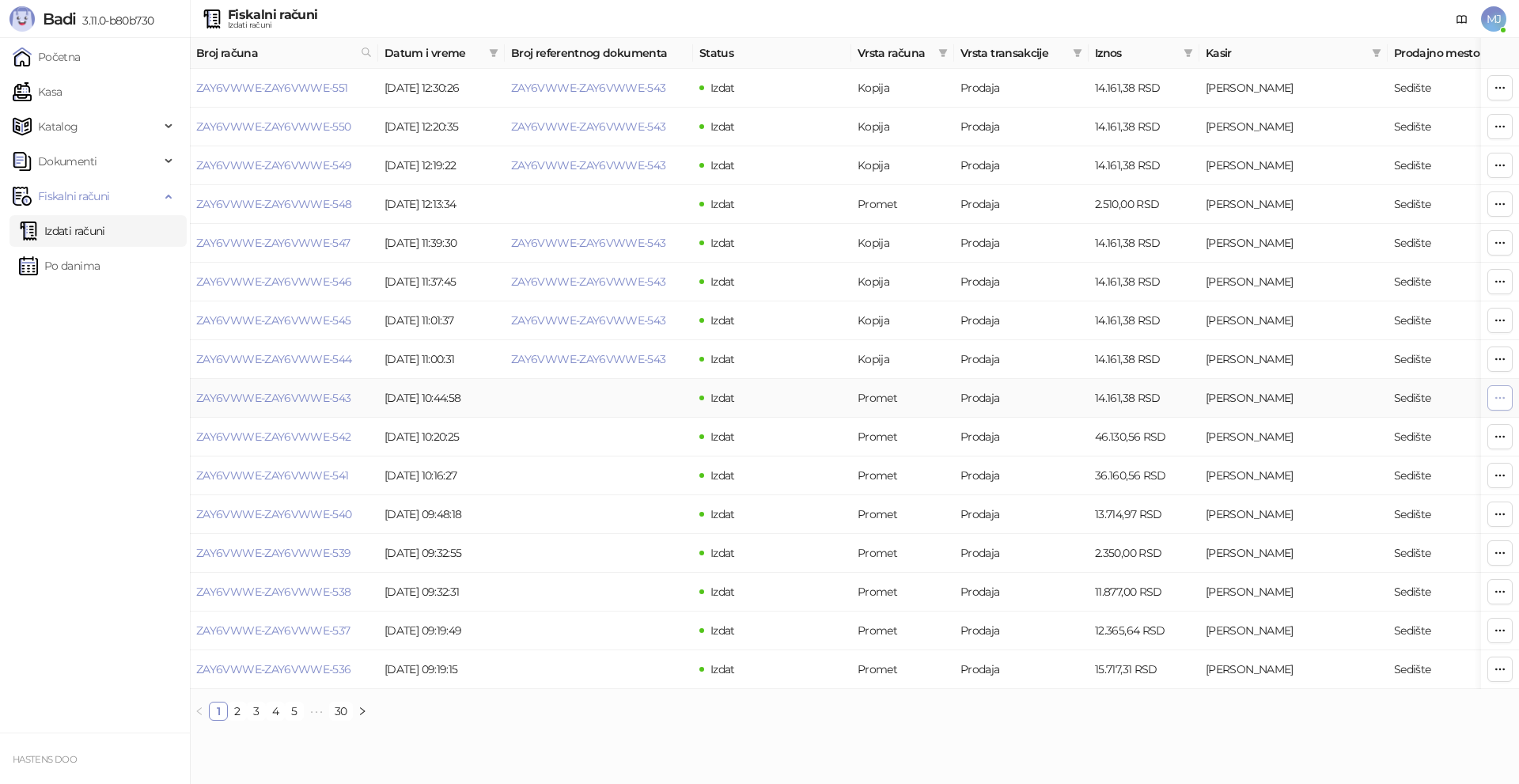
click at [1497, 400] on icon "button" at bounding box center [1499, 397] width 12 height 12
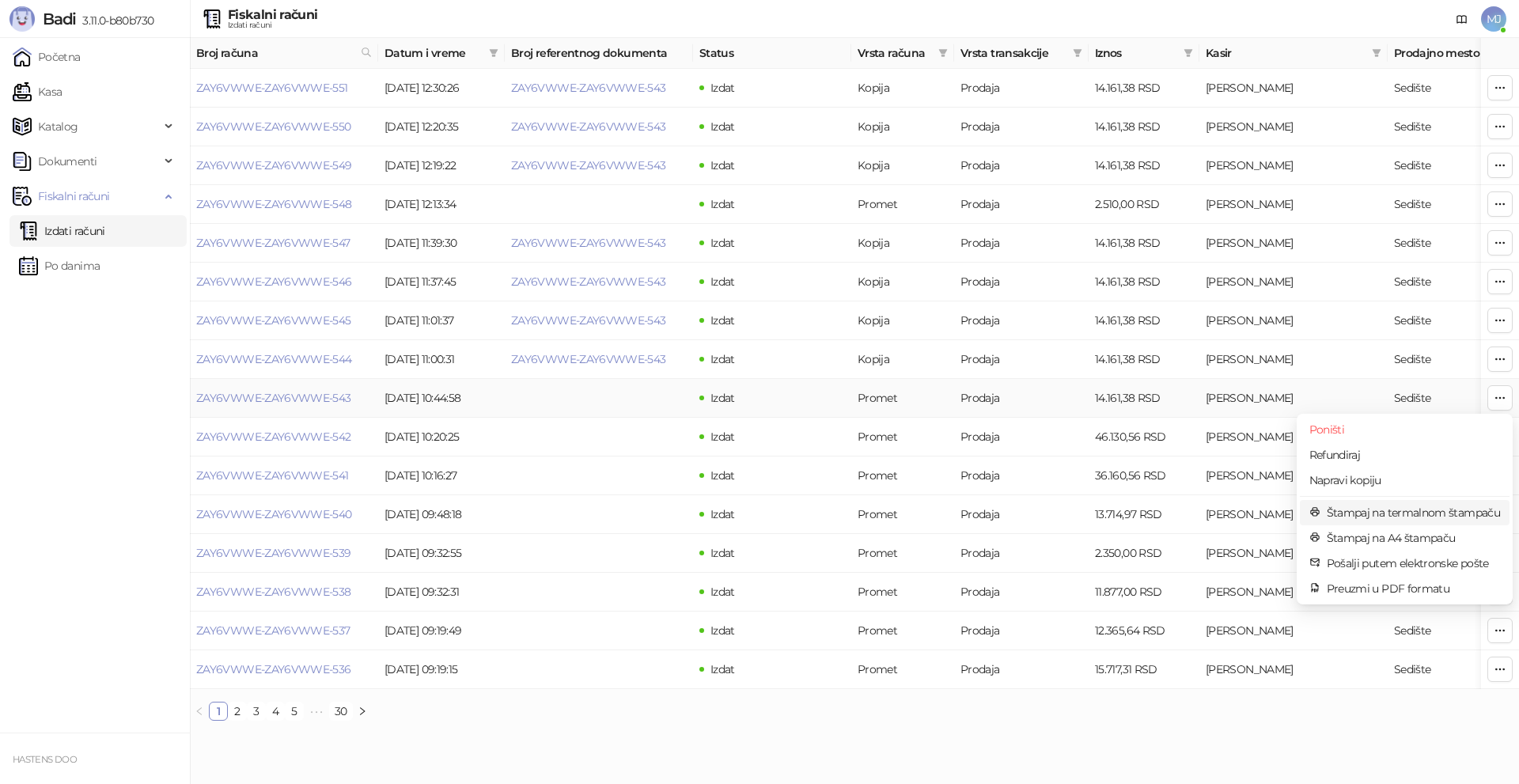
click at [1403, 513] on span "Štampaj na termalnom štampaču" at bounding box center [1413, 512] width 173 height 17
